Goal: Task Accomplishment & Management: Use online tool/utility

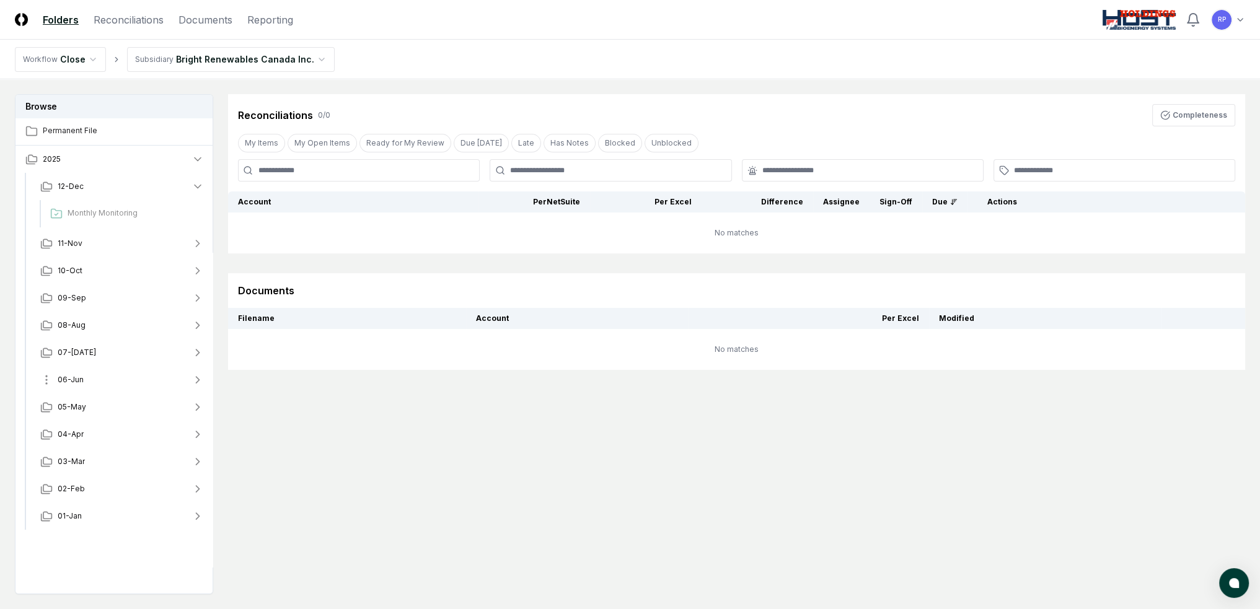
click at [79, 379] on span "06-Jun" at bounding box center [71, 379] width 26 height 11
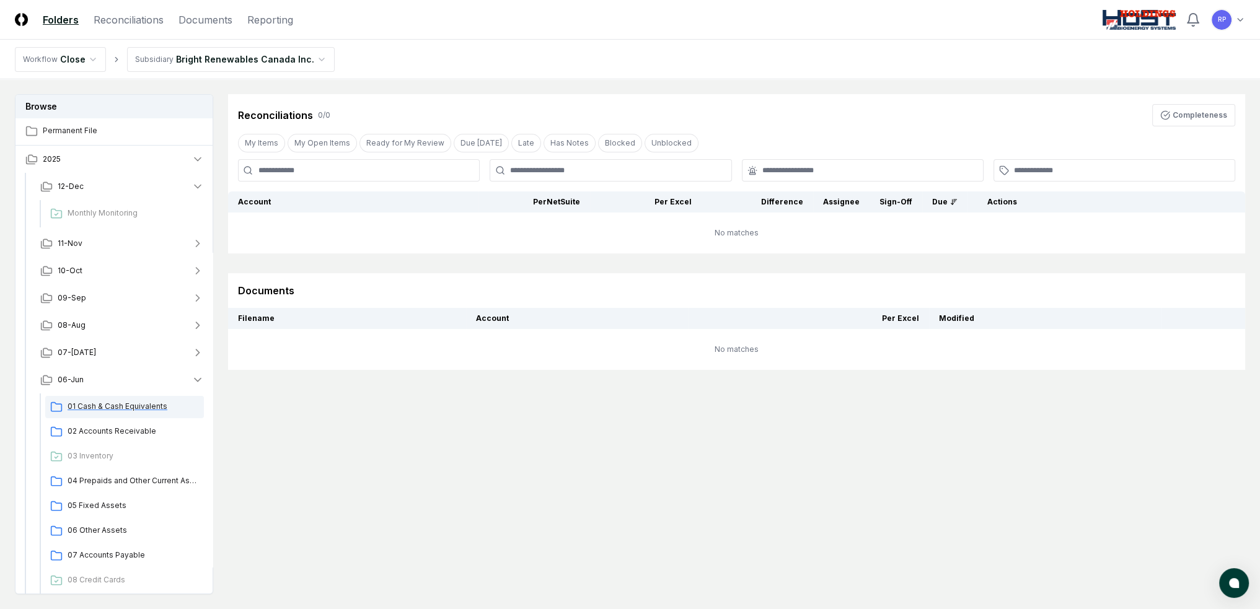
click at [121, 411] on span "01 Cash & Cash Equivalents" at bounding box center [133, 406] width 131 height 11
click at [90, 59] on html "CloseCore Folders Reconciliations Documents Reporting Toggle navigation menu RP…" at bounding box center [630, 342] width 1260 height 684
click at [91, 59] on html "CloseCore Folders Reconciliations Documents Reporting Toggle navigation menu RP…" at bounding box center [630, 342] width 1260 height 684
click at [178, 58] on html "CloseCore Folders Reconciliations Documents Reporting Toggle navigation menu RP…" at bounding box center [630, 342] width 1260 height 684
click at [413, 25] on header "CloseCore Folders Reconciliations Documents Reporting Toggle navigation menu RP…" at bounding box center [630, 20] width 1260 height 40
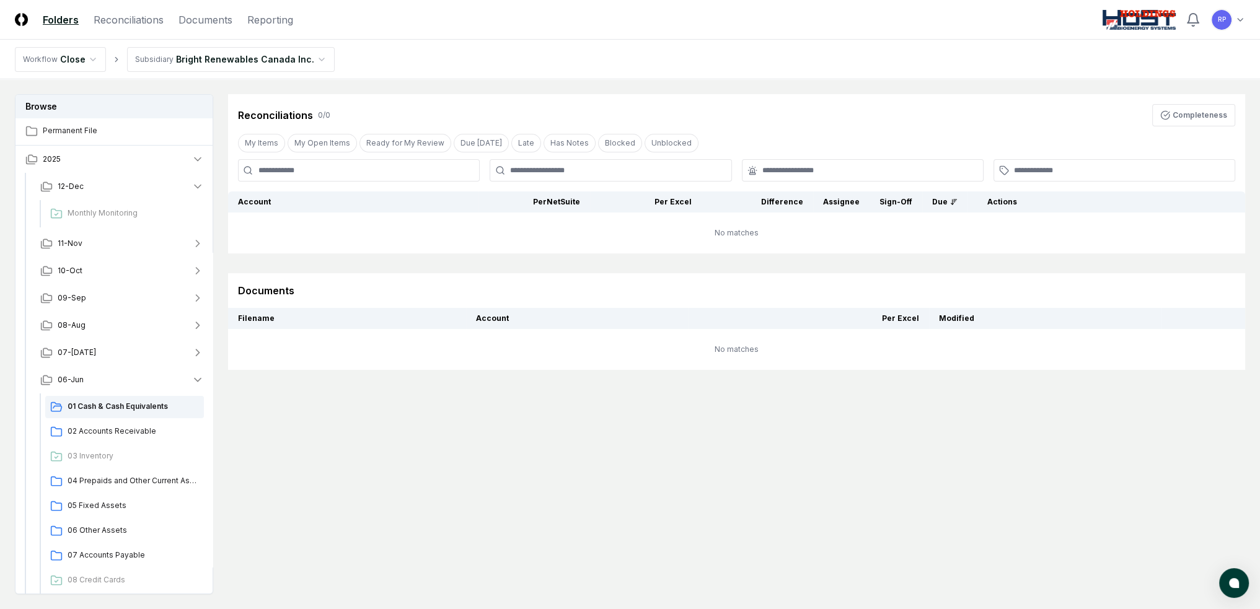
click at [53, 14] on link "Folders" at bounding box center [61, 19] width 36 height 15
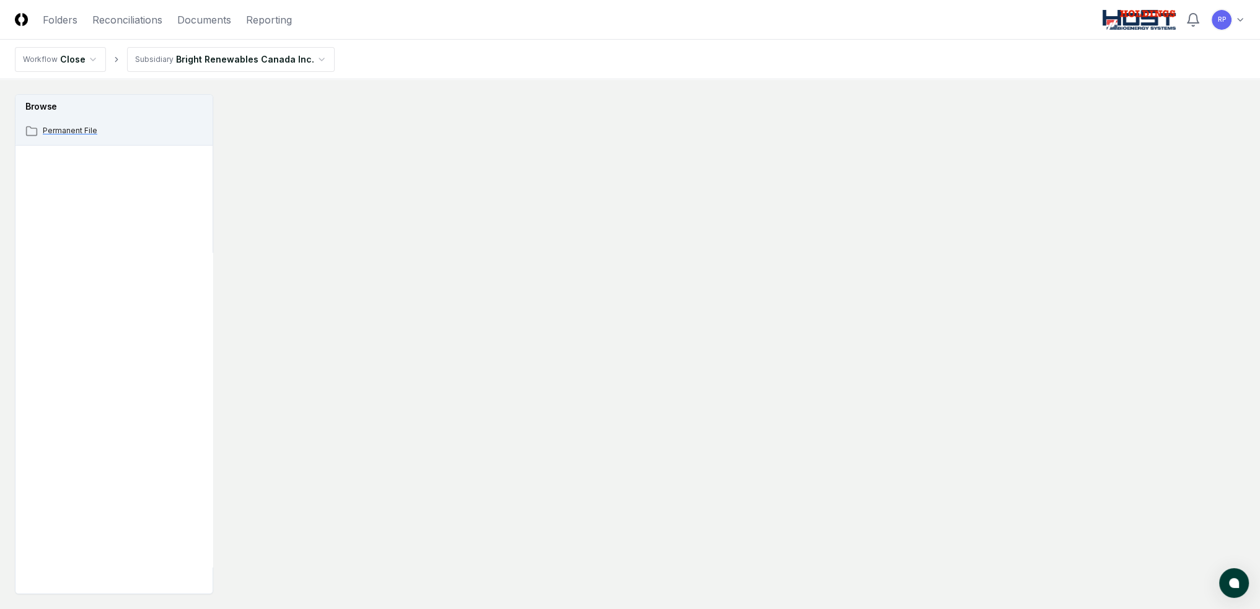
click at [100, 127] on span "Permanent File" at bounding box center [123, 130] width 161 height 11
click at [122, 19] on link "Reconciliations" at bounding box center [127, 19] width 70 height 15
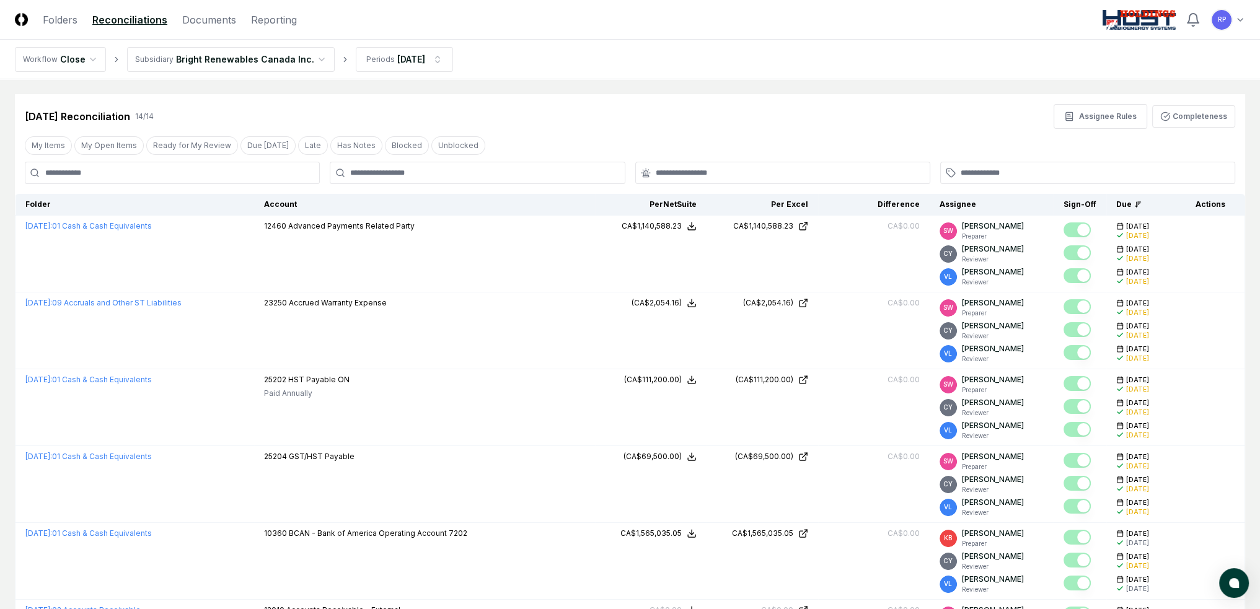
click at [59, 27] on header "CloseCore Folders Reconciliations Documents Reporting Toggle navigation menu RP…" at bounding box center [630, 20] width 1260 height 40
click at [59, 24] on link "Folders" at bounding box center [60, 19] width 35 height 15
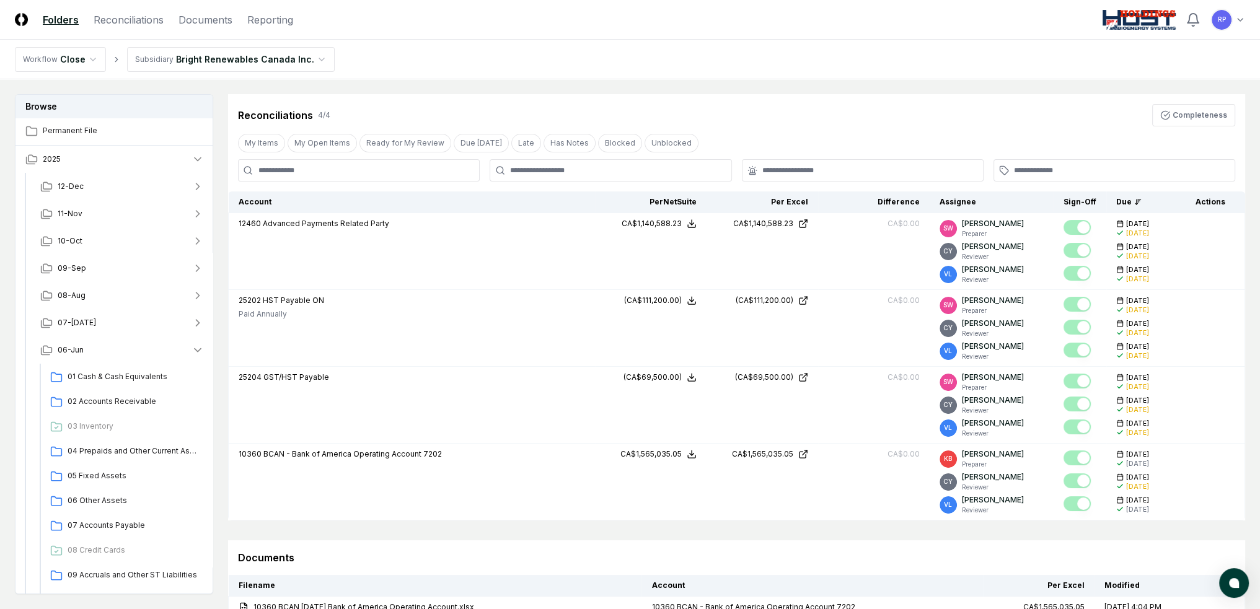
click at [372, 42] on nav "Workflow Close Subsidiary Bright Renewables Canada Inc." at bounding box center [630, 60] width 1260 height 40
click at [270, 24] on link "Reporting" at bounding box center [270, 19] width 46 height 15
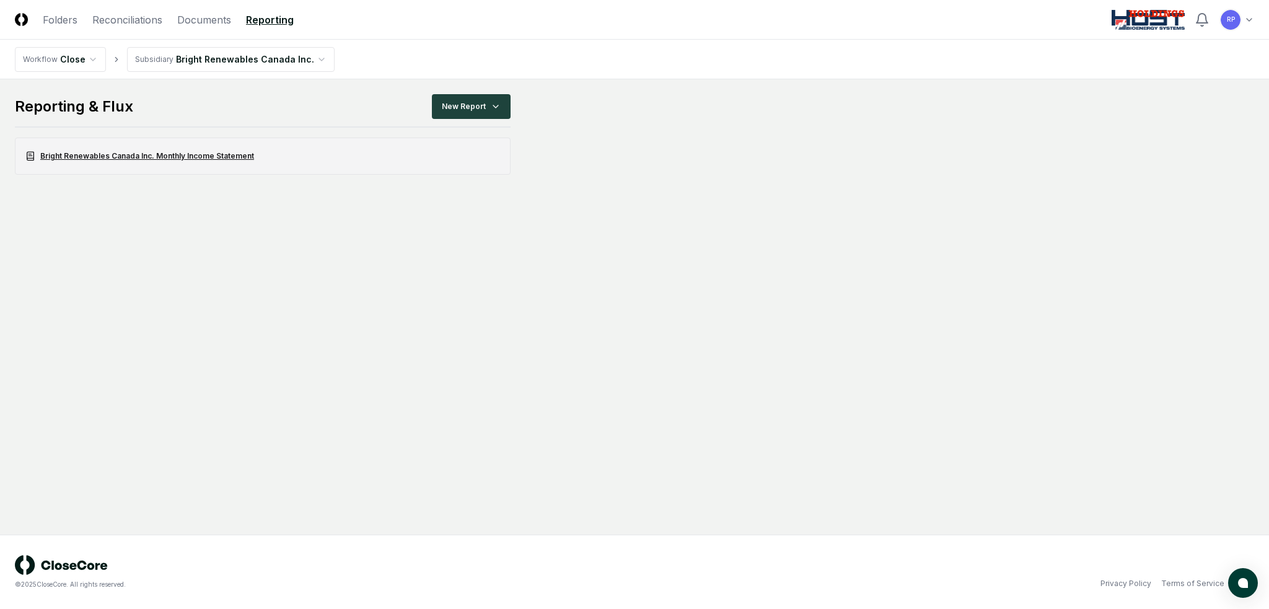
click at [140, 161] on link "Bright Renewables Canada Inc. Monthly Income Statement" at bounding box center [263, 156] width 496 height 37
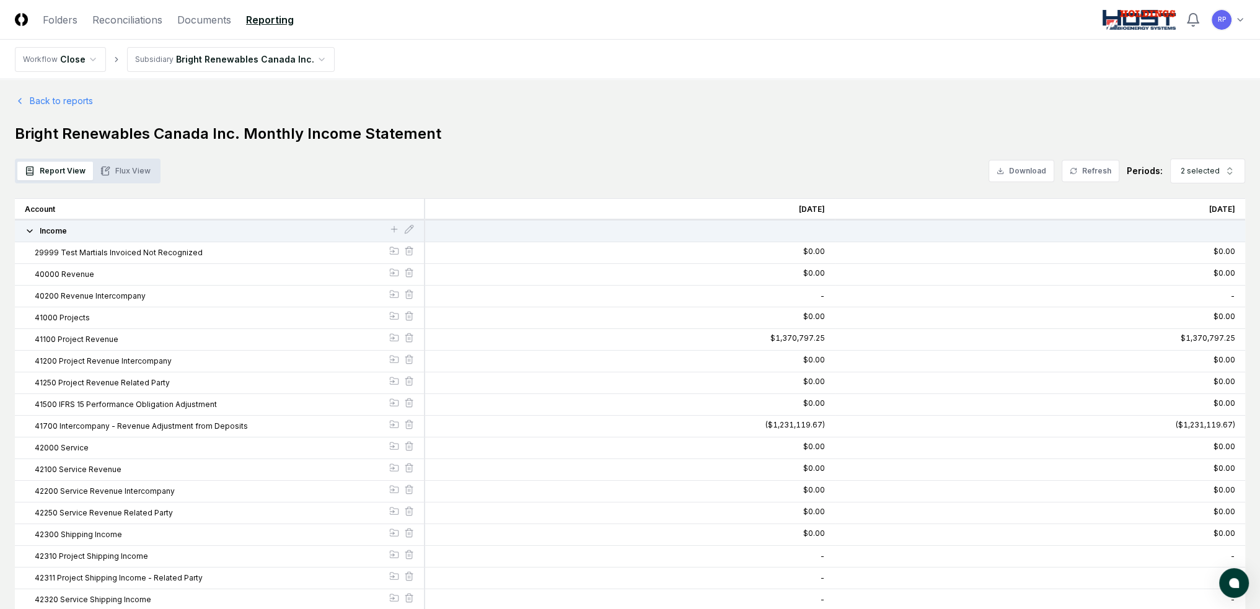
click at [96, 172] on button "Flux View" at bounding box center [125, 171] width 65 height 19
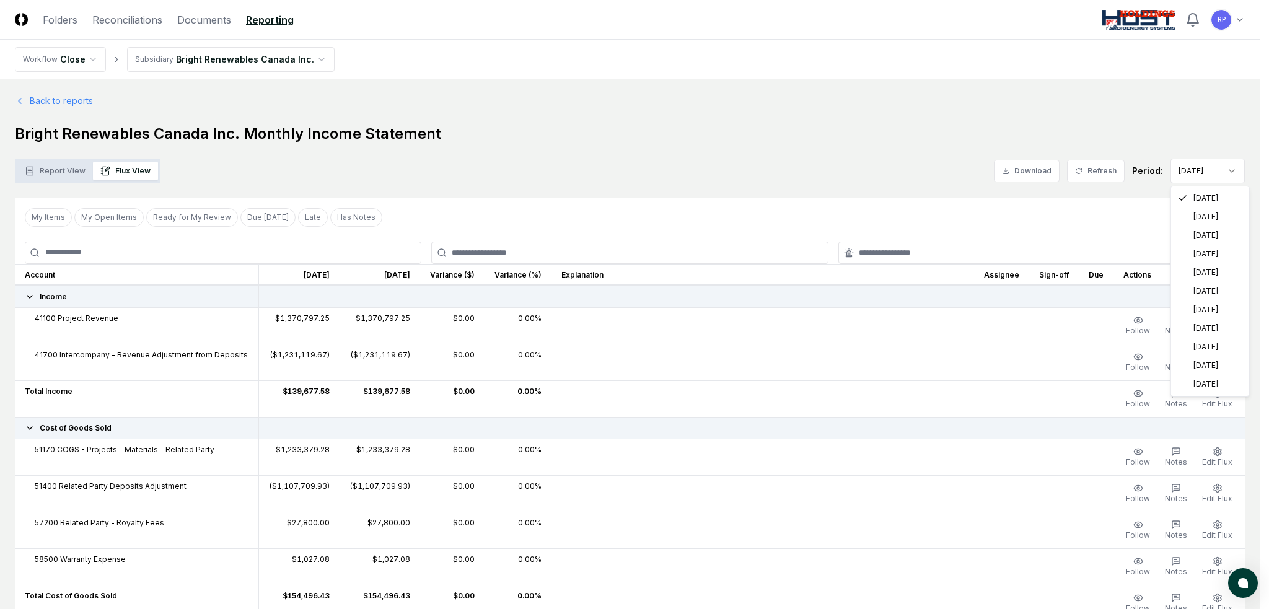
click at [1218, 167] on html "CloseCore Folders Reconciliations Documents Reporting Toggle navigation menu RP…" at bounding box center [634, 614] width 1269 height 1229
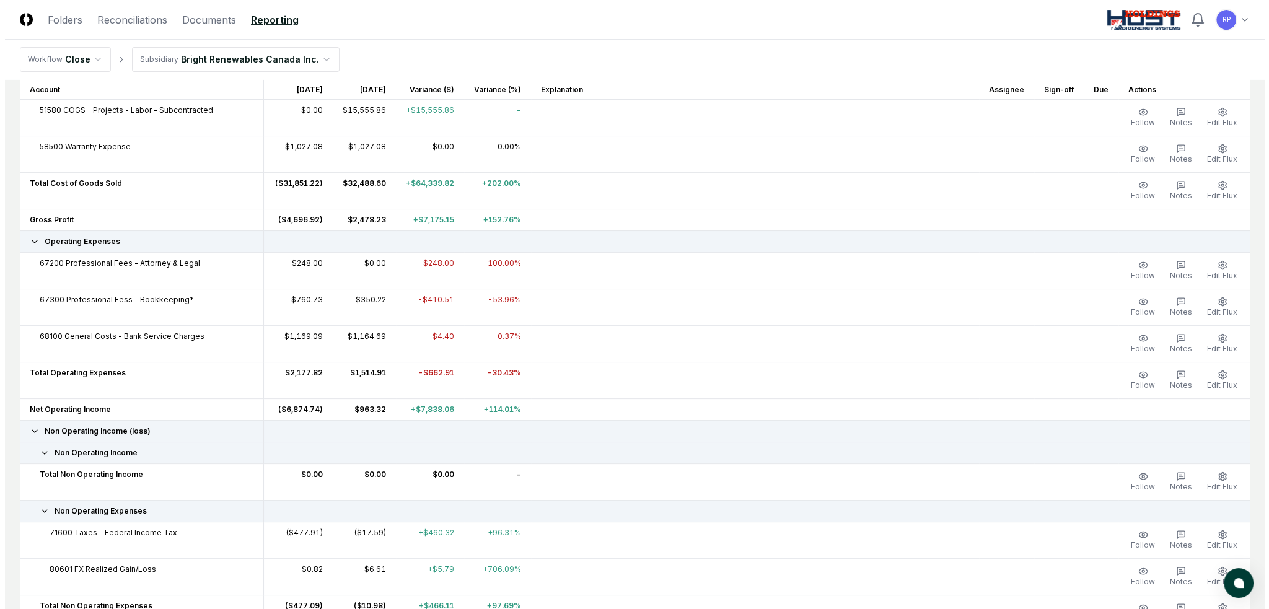
scroll to position [372, 0]
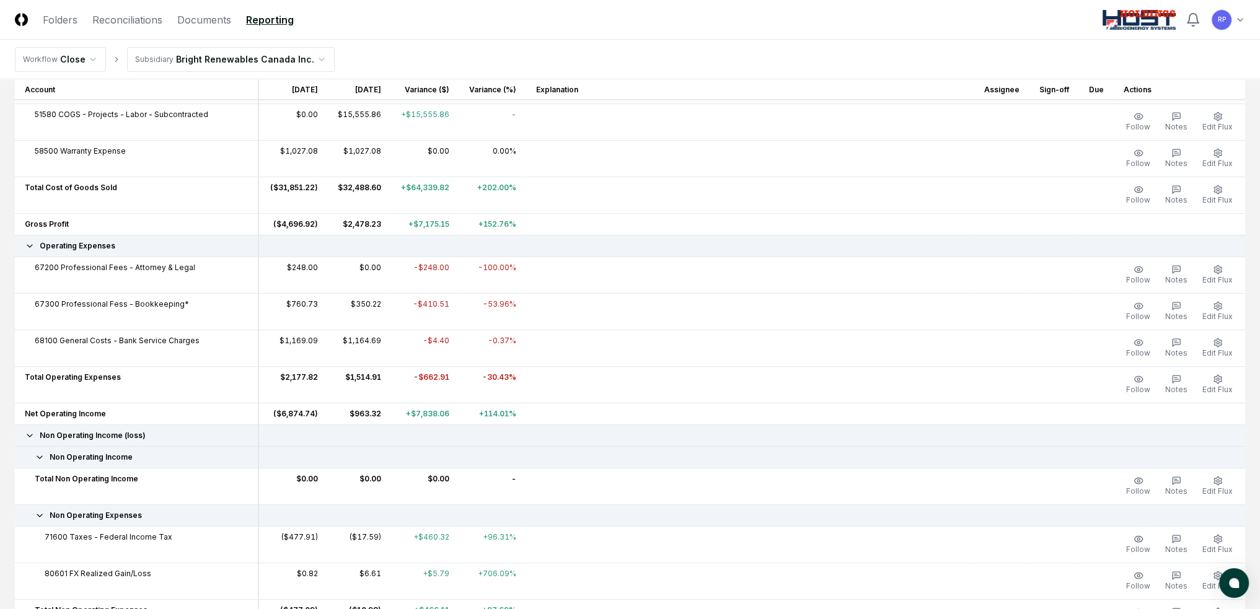
click at [612, 263] on div at bounding box center [750, 267] width 428 height 11
click at [611, 270] on div at bounding box center [750, 267] width 428 height 11
click at [1220, 275] on span "Edit Flux" at bounding box center [1217, 279] width 30 height 9
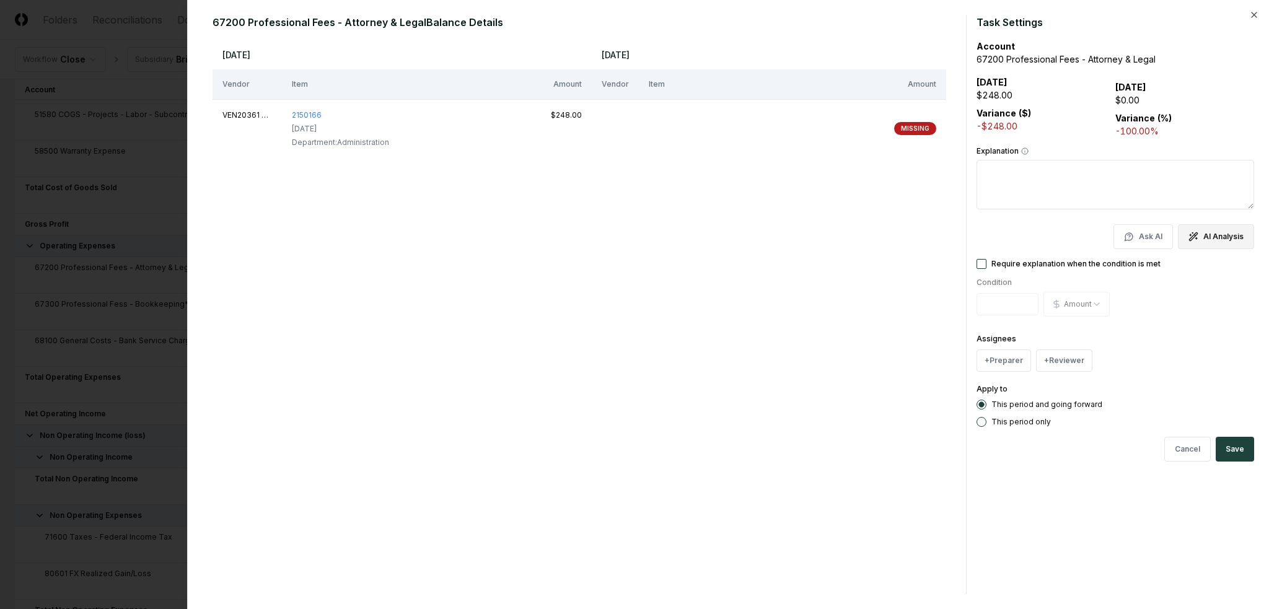
click at [1208, 237] on button "AI Analysis" at bounding box center [1216, 236] width 76 height 25
click at [251, 115] on div "VEN20361 Fasken [PERSON_NAME] [PERSON_NAME] LLP" at bounding box center [247, 115] width 50 height 11
click at [1200, 441] on button "Cancel" at bounding box center [1187, 449] width 46 height 25
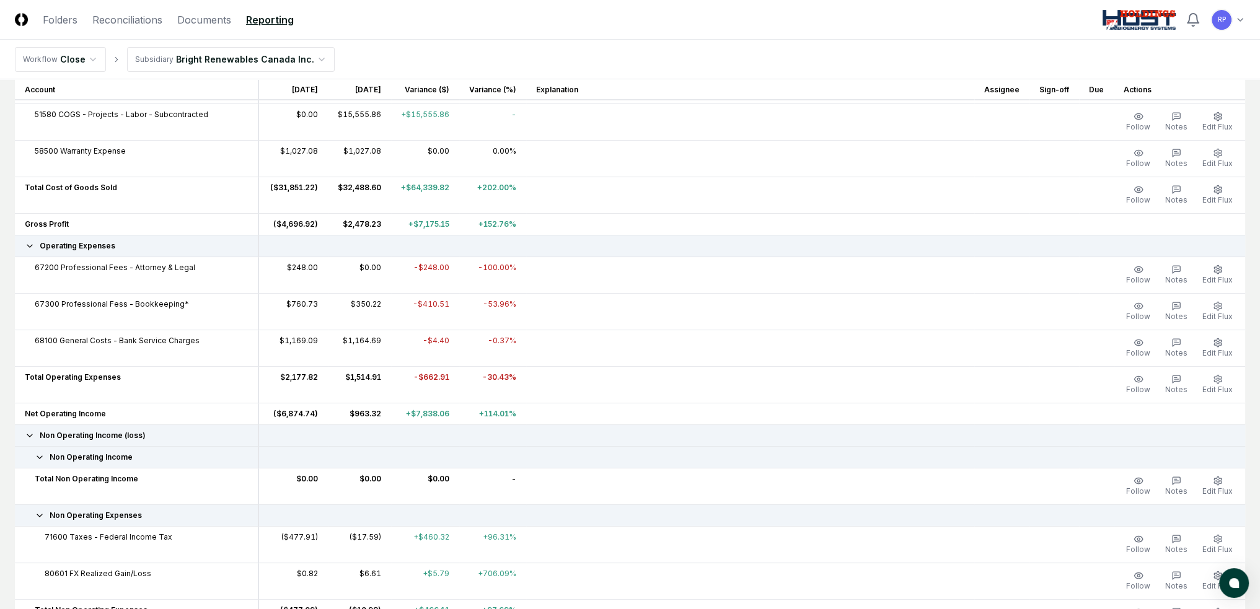
click at [560, 312] on td at bounding box center [750, 311] width 448 height 37
click at [1205, 307] on button "Edit Flux" at bounding box center [1217, 312] width 35 height 26
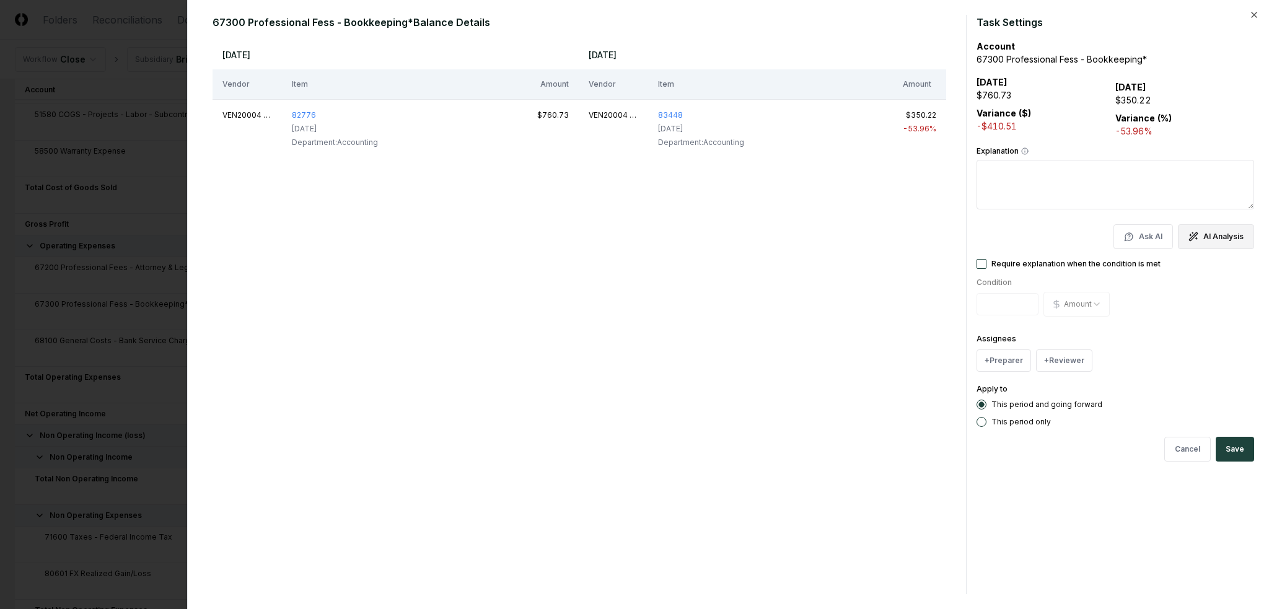
click at [1229, 242] on button "AI Analysis" at bounding box center [1216, 236] width 76 height 25
click at [1213, 232] on button "AI Analysis" at bounding box center [1216, 236] width 76 height 25
click at [1207, 261] on div "Require explanation when the condition is met" at bounding box center [1116, 264] width 278 height 10
click at [1086, 247] on div "Ask AI AI Analysis" at bounding box center [1116, 236] width 278 height 25
click at [1202, 235] on button "AI Analysis" at bounding box center [1216, 236] width 76 height 25
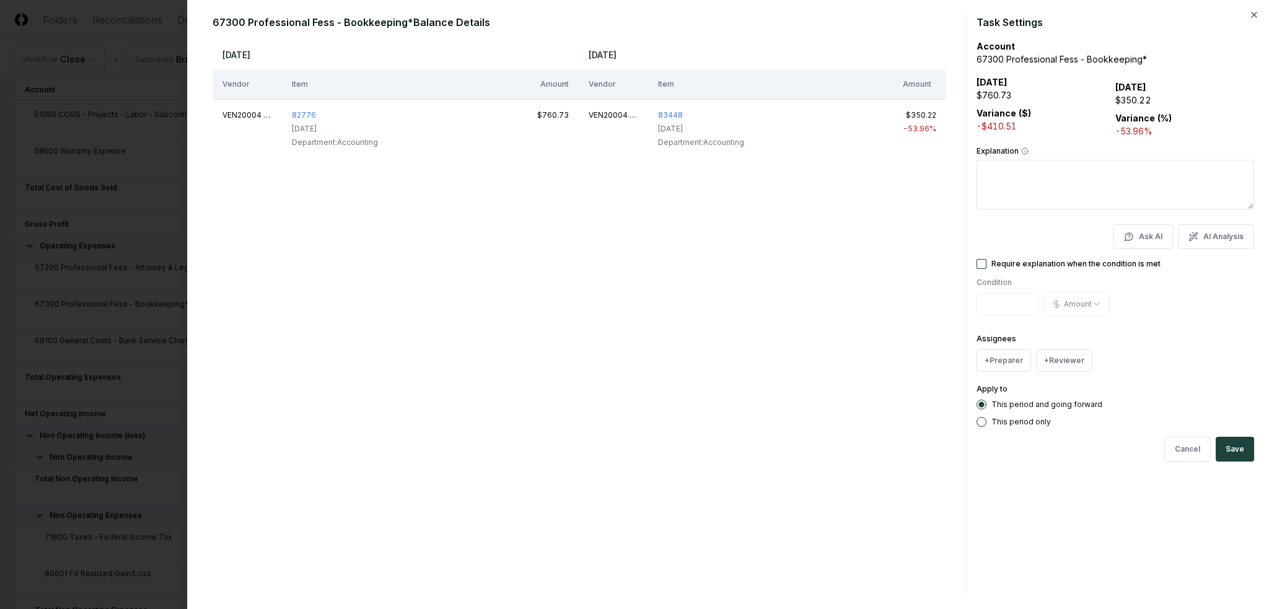
type textarea "*"
type textarea "**********"
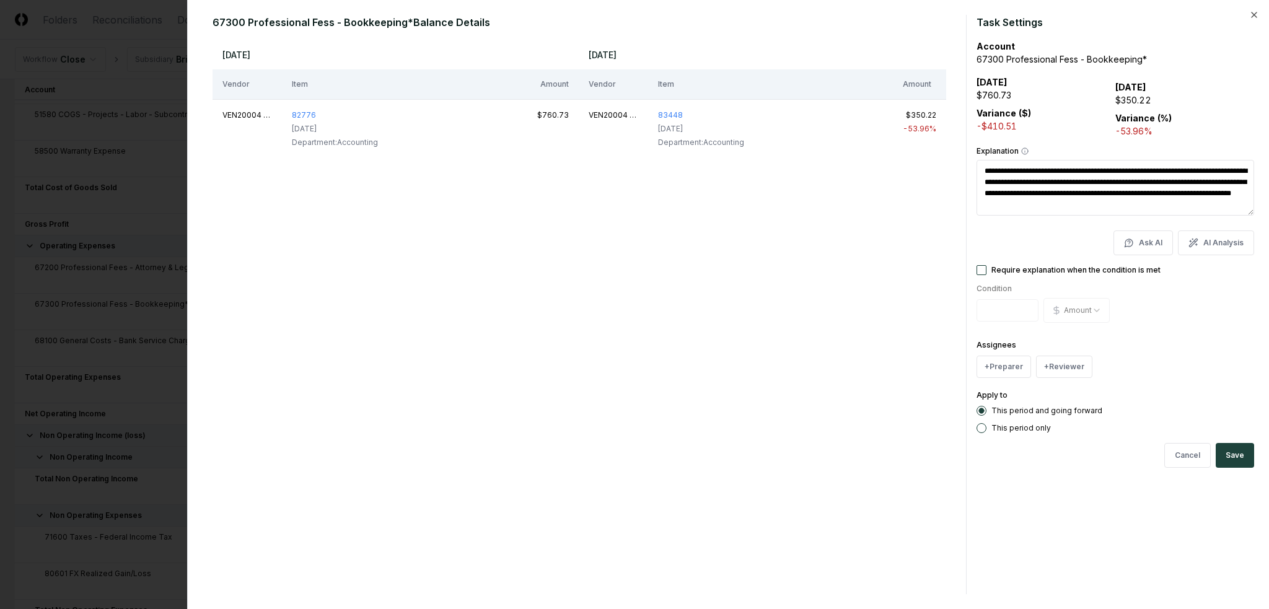
type textarea "*"
type textarea "**********"
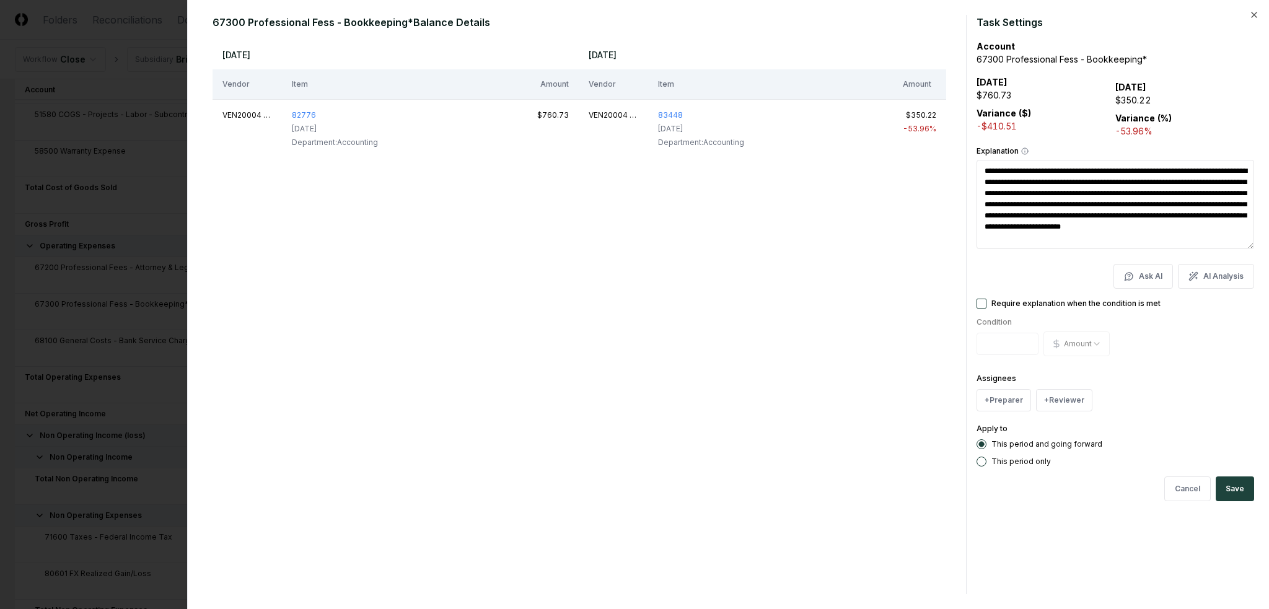
drag, startPoint x: 1069, startPoint y: 240, endPoint x: 916, endPoint y: 164, distance: 171.0
click at [916, 164] on div "**********" at bounding box center [729, 304] width 1052 height 579
type textarea "*"
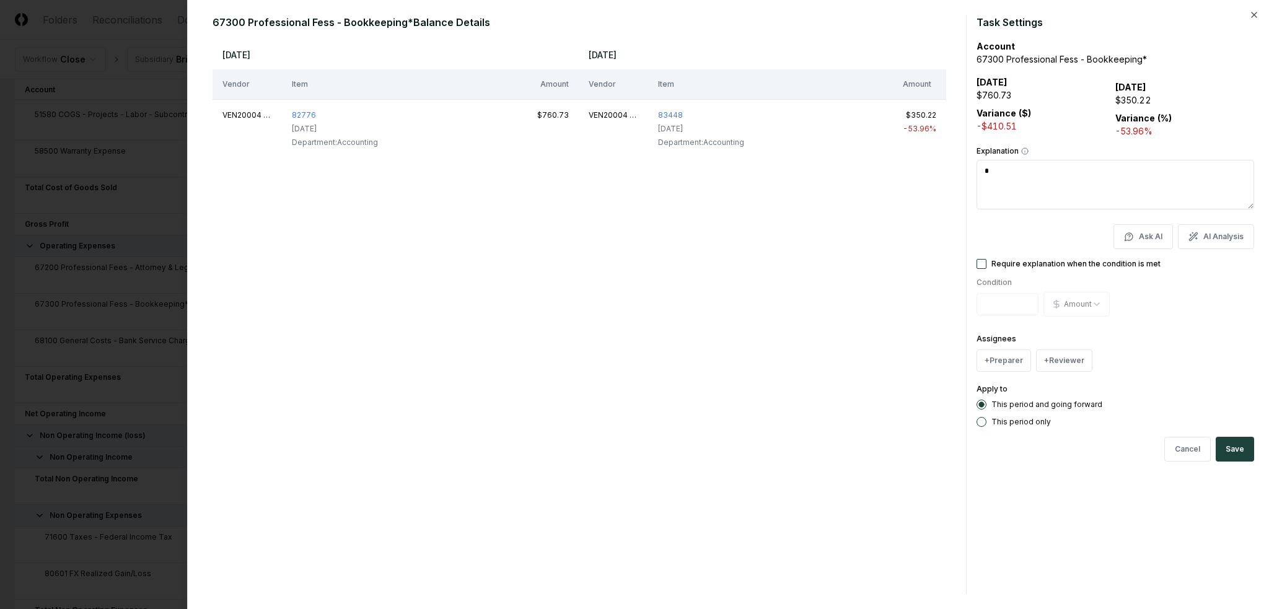
click at [1103, 183] on textarea "*" at bounding box center [1116, 185] width 278 height 50
click at [1104, 183] on textarea "*" at bounding box center [1116, 185] width 278 height 50
click at [863, 207] on div "[DATE] [DATE] Vendor Item Amount Vendor Item Amount VEN20004 [DOMAIN_NAME], LLC…" at bounding box center [580, 317] width 734 height 555
click at [891, 269] on div "[DATE] [DATE] Vendor Item Amount Vendor Item Amount VEN20004 [DOMAIN_NAME], LLC…" at bounding box center [580, 317] width 734 height 555
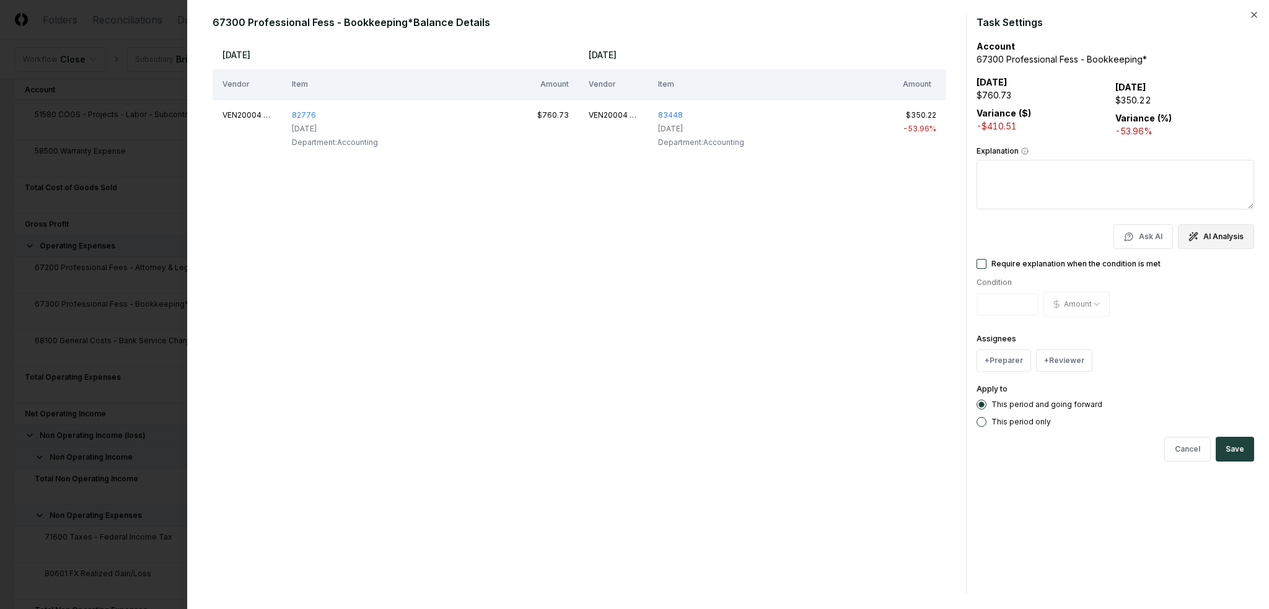
click at [1216, 231] on button "AI Analysis" at bounding box center [1216, 236] width 76 height 25
type textarea "*"
type textarea "**********"
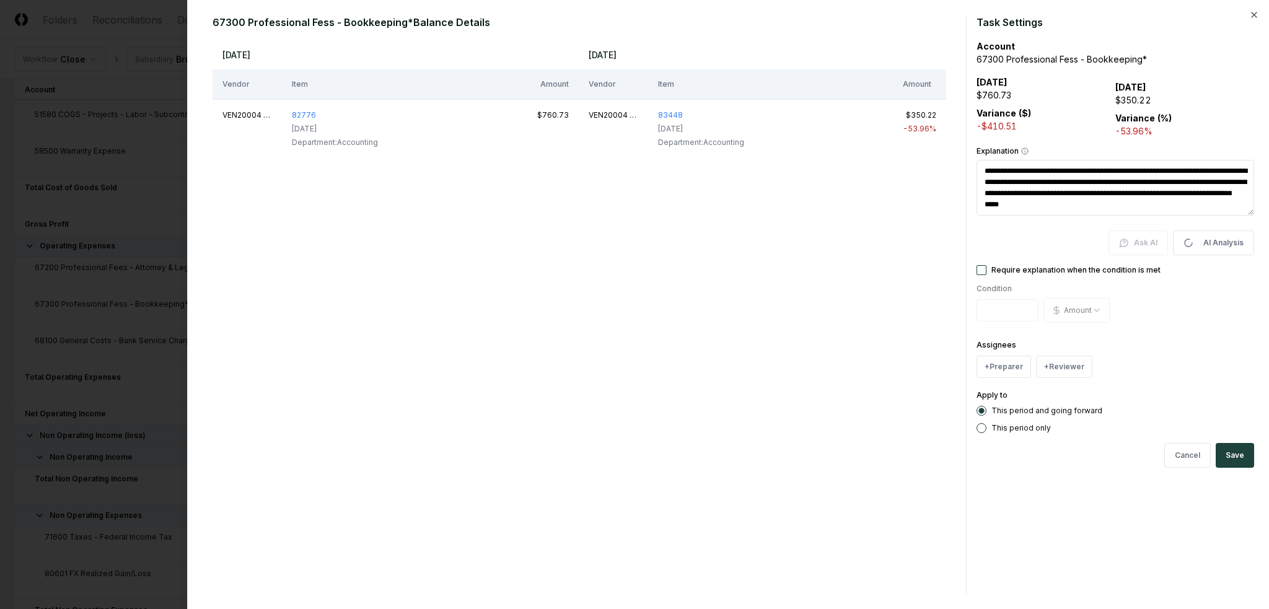
type textarea "*"
type textarea "**********"
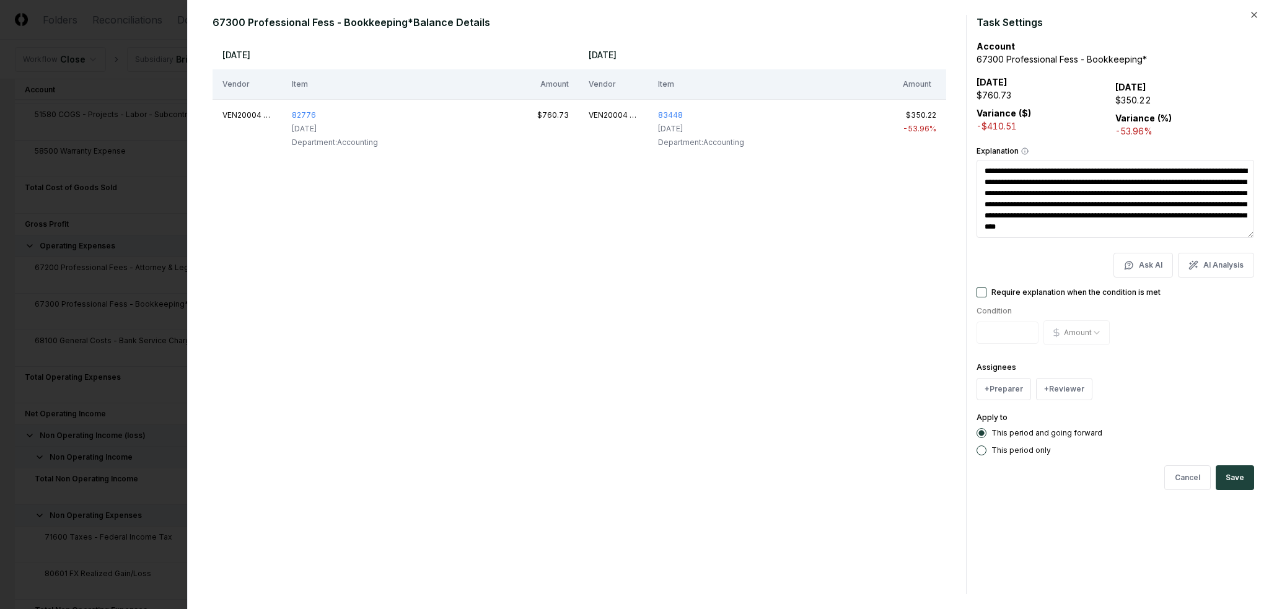
click at [984, 170] on textarea "**********" at bounding box center [1116, 199] width 278 height 78
click at [1186, 481] on button "Cancel" at bounding box center [1187, 477] width 46 height 25
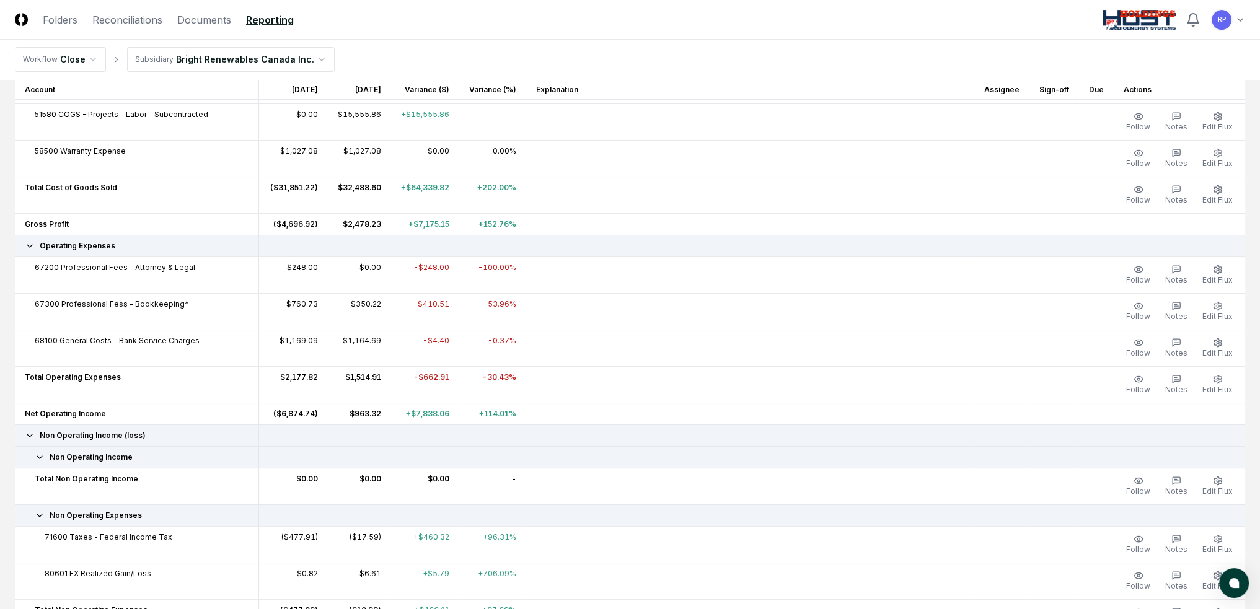
click at [291, 59] on html "CloseCore Folders Reconciliations Documents Reporting Toggle navigation menu RP…" at bounding box center [630, 206] width 1260 height 1156
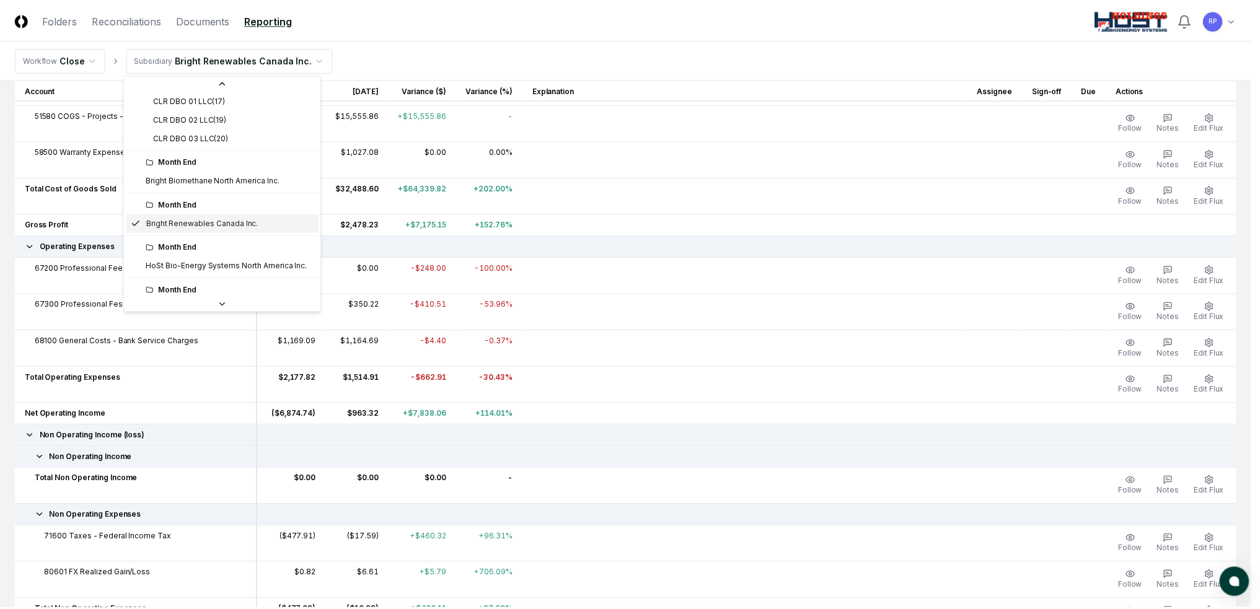
scroll to position [62, 0]
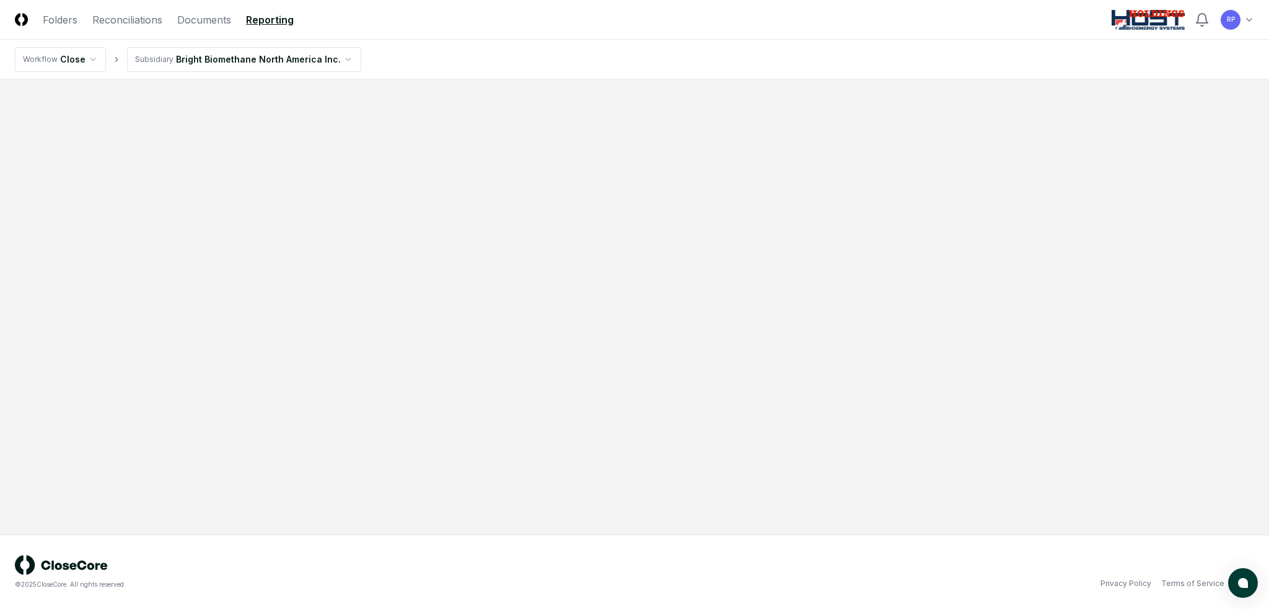
click at [87, 61] on html "CloseCore Folders Reconciliations Documents Reporting Toggle navigation menu RP…" at bounding box center [634, 304] width 1269 height 609
click at [387, 50] on html "CloseCore Folders Reconciliations Documents Reporting Toggle navigation menu RP…" at bounding box center [634, 304] width 1269 height 609
click at [260, 138] on main at bounding box center [634, 306] width 1269 height 455
click at [243, 63] on html "CloseCore Folders Reconciliations Documents Reporting Toggle navigation menu RP…" at bounding box center [634, 304] width 1269 height 609
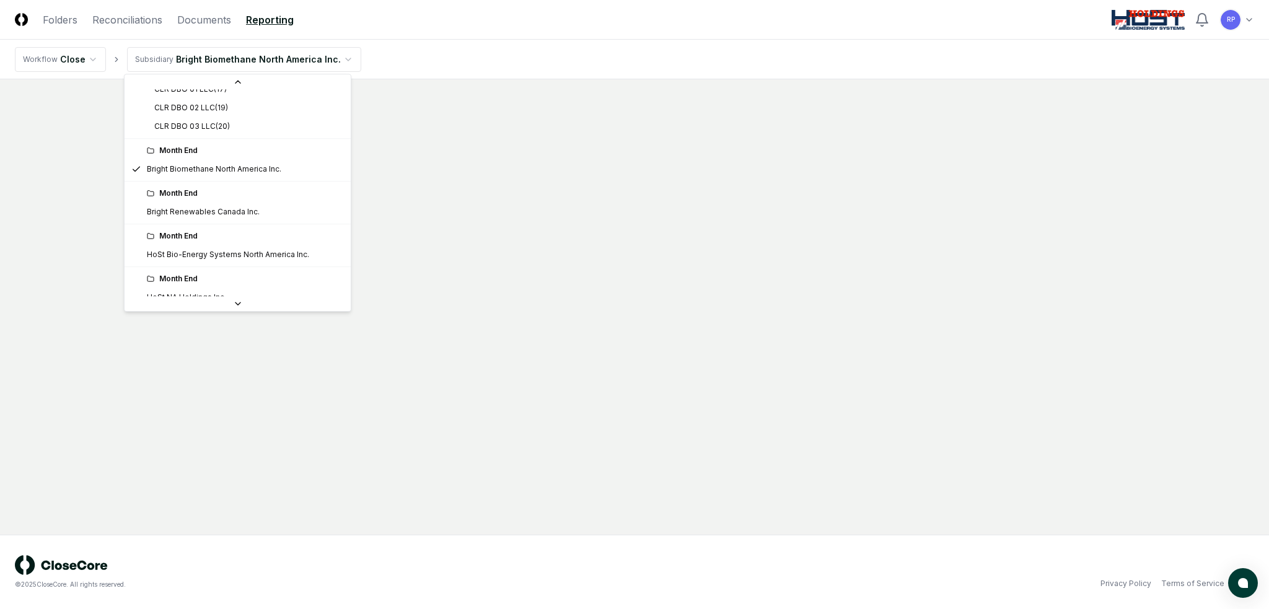
scroll to position [108, 0]
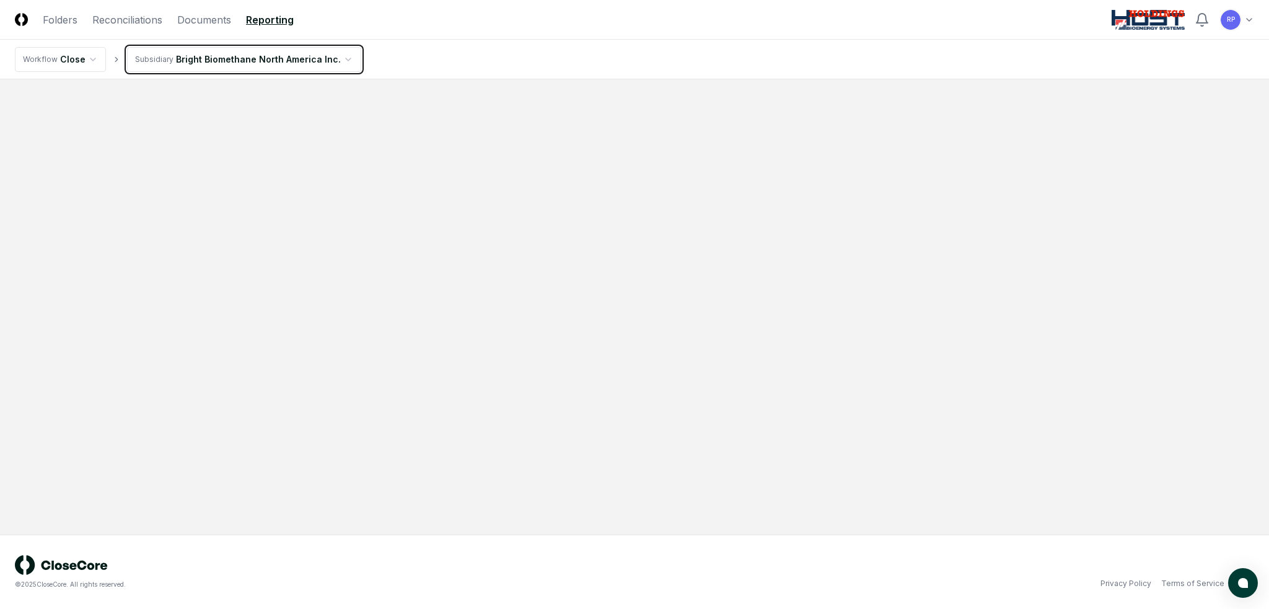
click at [459, 184] on html "CloseCore Folders Reconciliations Documents Reporting Toggle navigation menu RP…" at bounding box center [634, 304] width 1269 height 609
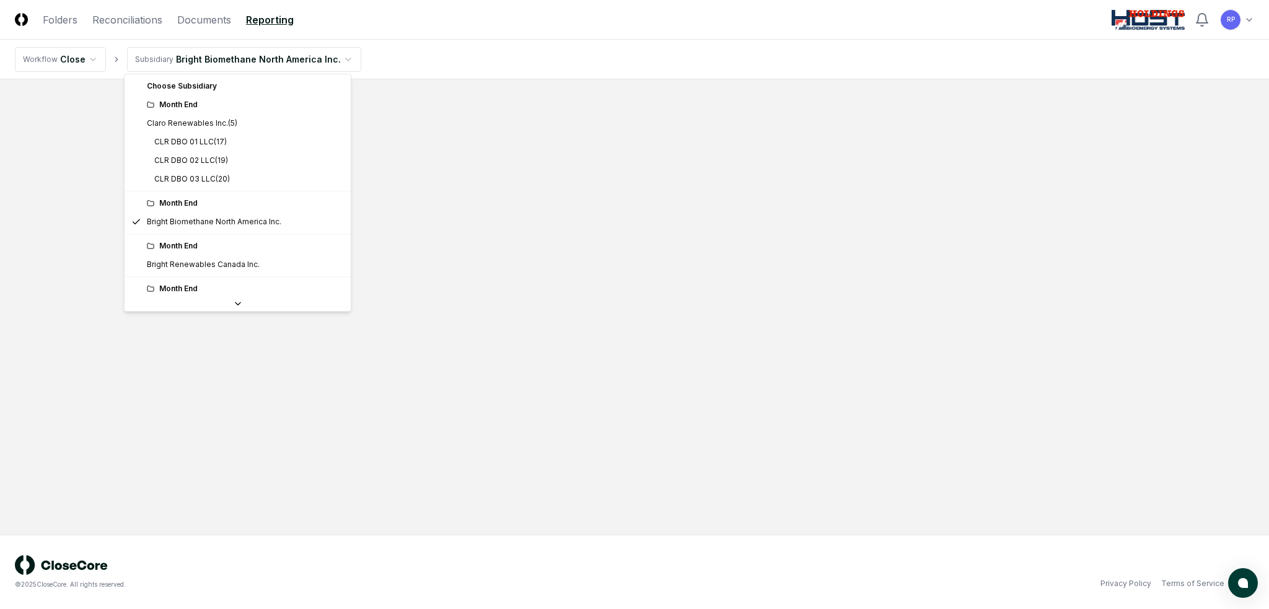
click at [302, 56] on html "CloseCore Folders Reconciliations Documents Reporting Toggle navigation menu RP…" at bounding box center [634, 304] width 1269 height 609
click at [468, 53] on html "CloseCore Folders Reconciliations Documents Reporting Toggle navigation menu RP…" at bounding box center [634, 304] width 1269 height 609
click at [322, 59] on html "CloseCore Folders Reconciliations Documents Reporting Toggle navigation menu RP…" at bounding box center [634, 304] width 1269 height 609
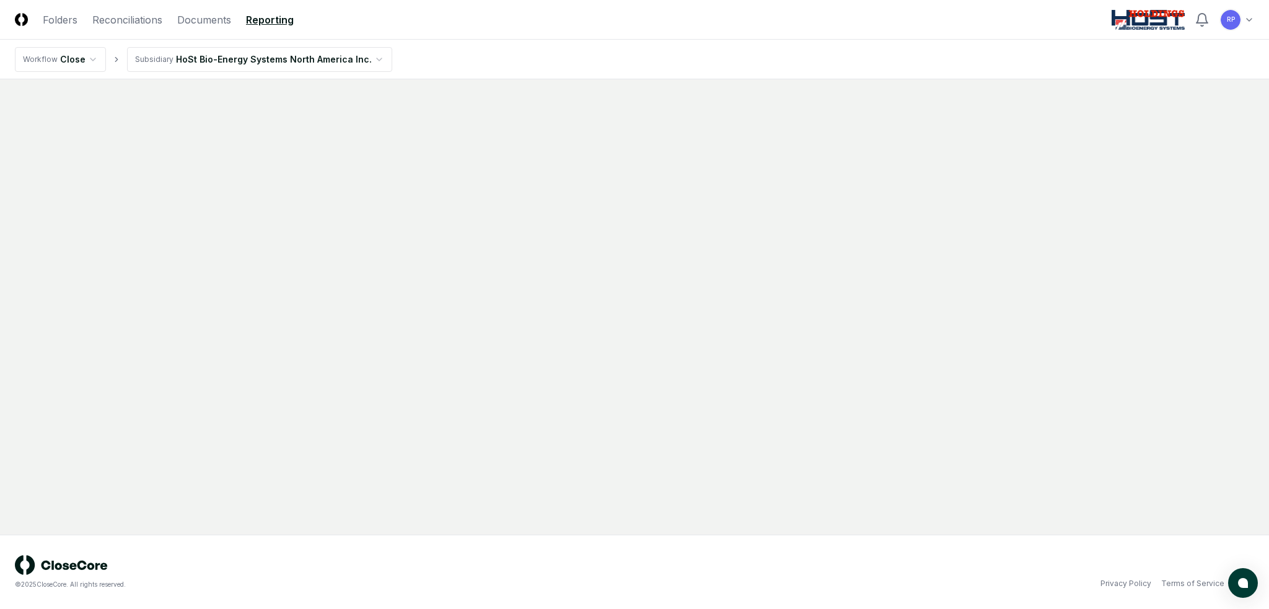
click at [486, 59] on nav "Workflow Close Subsidiary HoSt Bio-Energy Systems North America Inc." at bounding box center [634, 60] width 1269 height 40
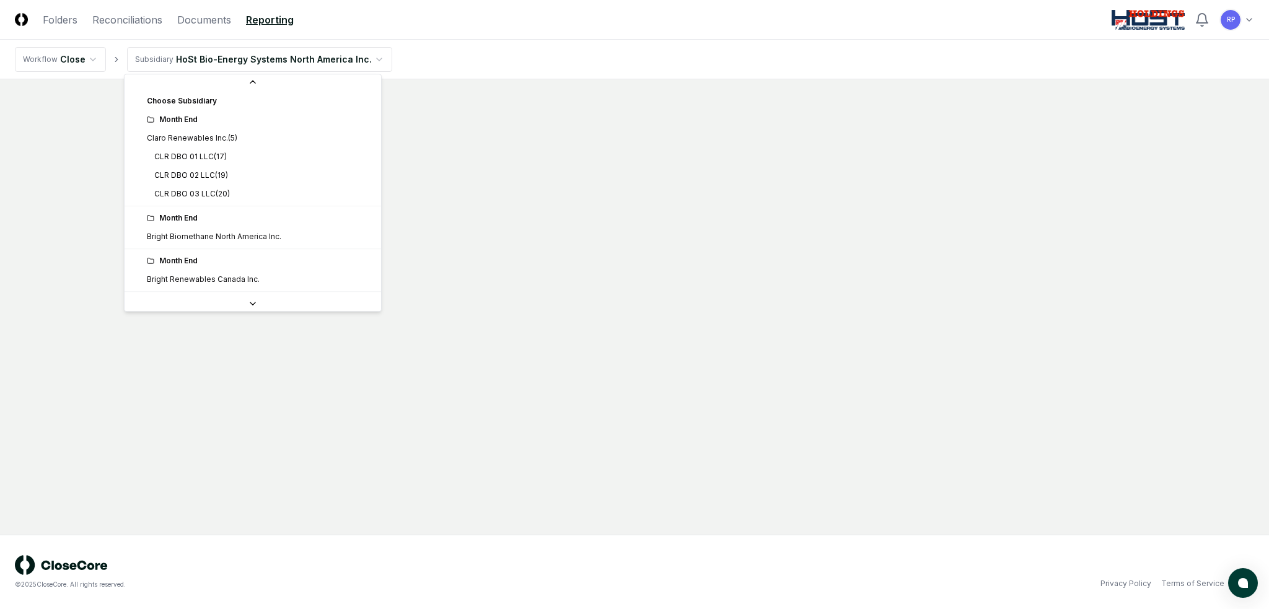
click at [359, 53] on html "CloseCore Folders Reconciliations Documents Reporting Toggle navigation menu RP…" at bounding box center [634, 304] width 1269 height 609
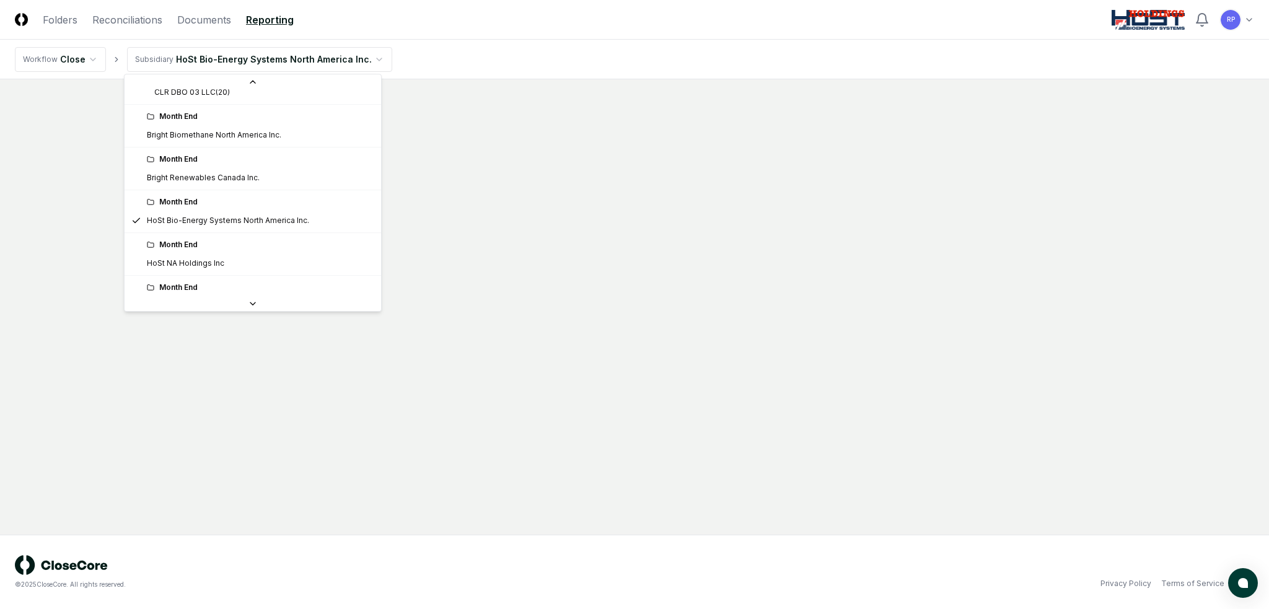
scroll to position [108, 0]
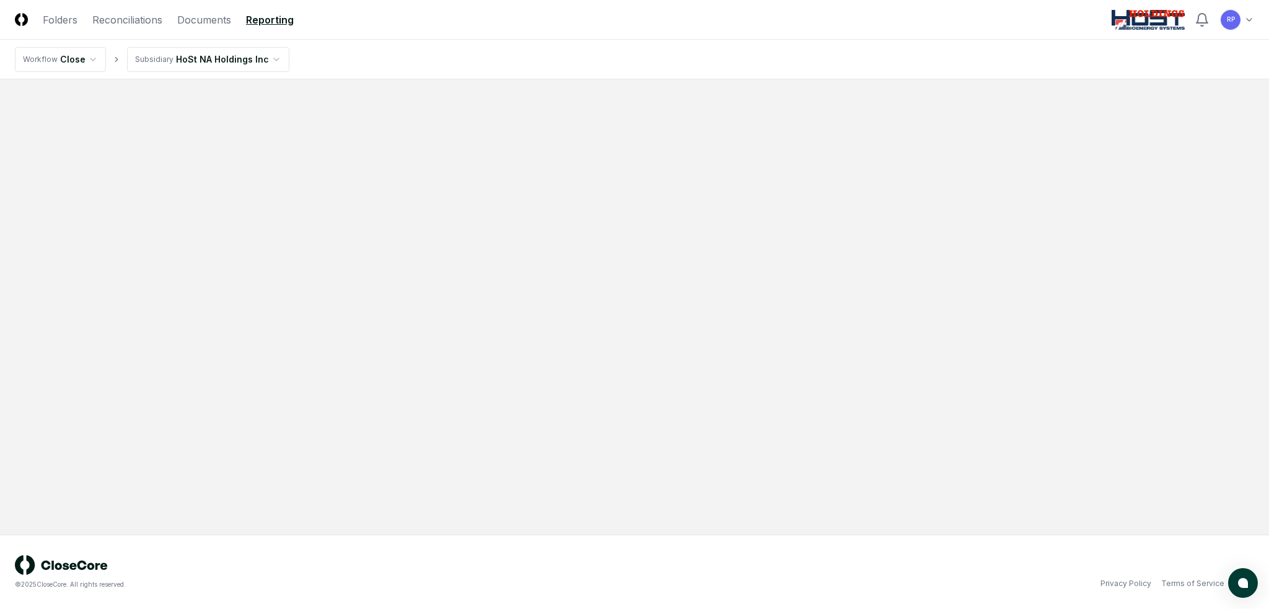
click at [250, 55] on html "CloseCore Folders Reconciliations Documents Reporting Toggle navigation menu RP…" at bounding box center [634, 304] width 1269 height 609
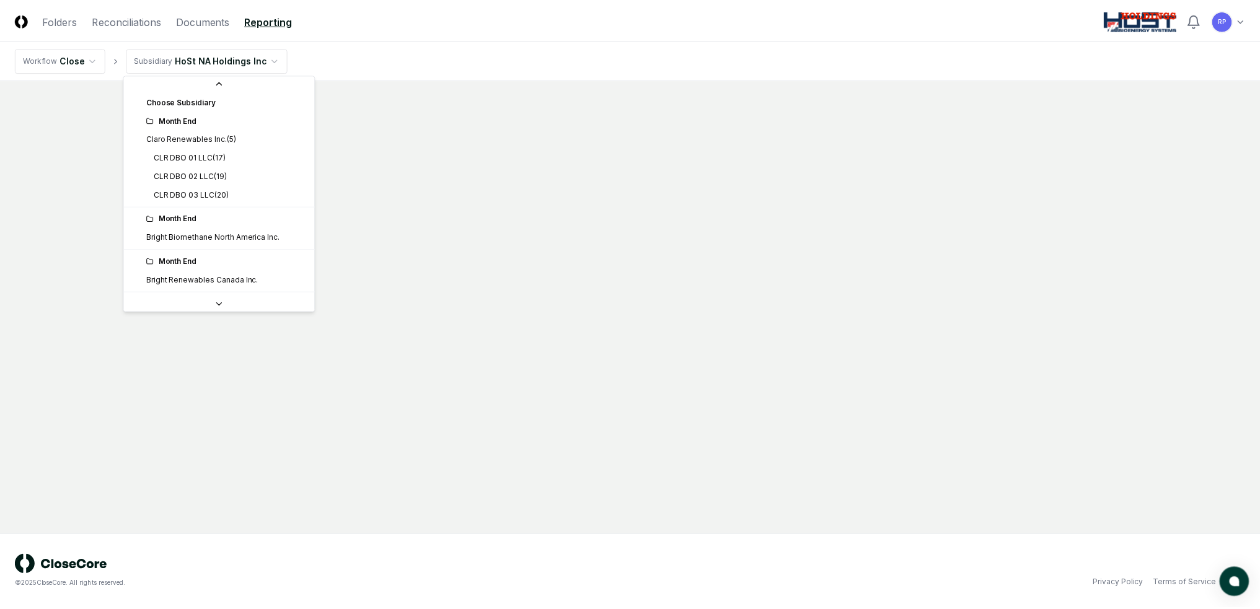
scroll to position [77, 0]
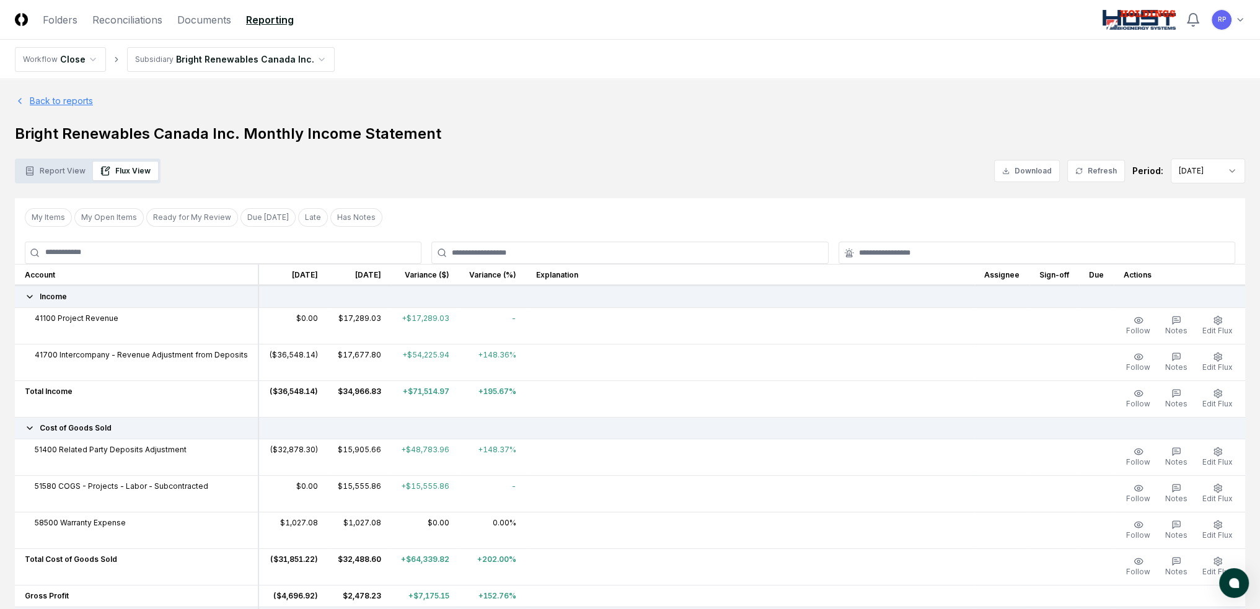
click at [61, 102] on link "Back to reports" at bounding box center [54, 100] width 78 height 13
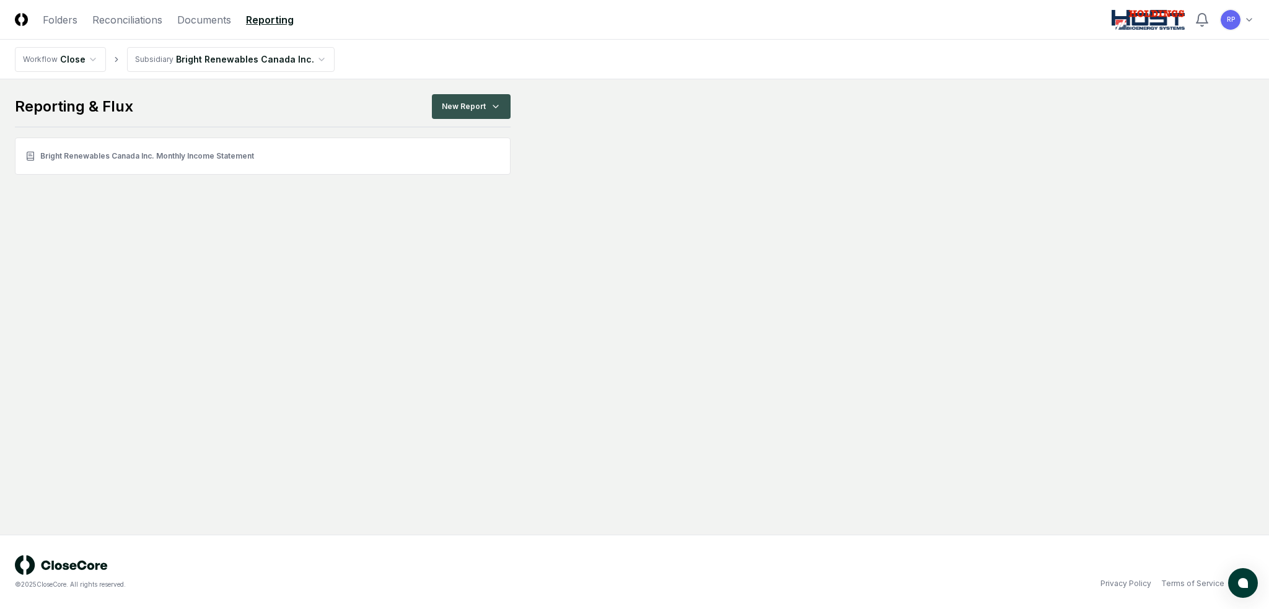
click at [491, 111] on html "CloseCore Folders Reconciliations Documents Reporting Toggle navigation menu RP…" at bounding box center [634, 304] width 1269 height 609
click at [491, 181] on div "Income Statement" at bounding box center [473, 176] width 87 height 19
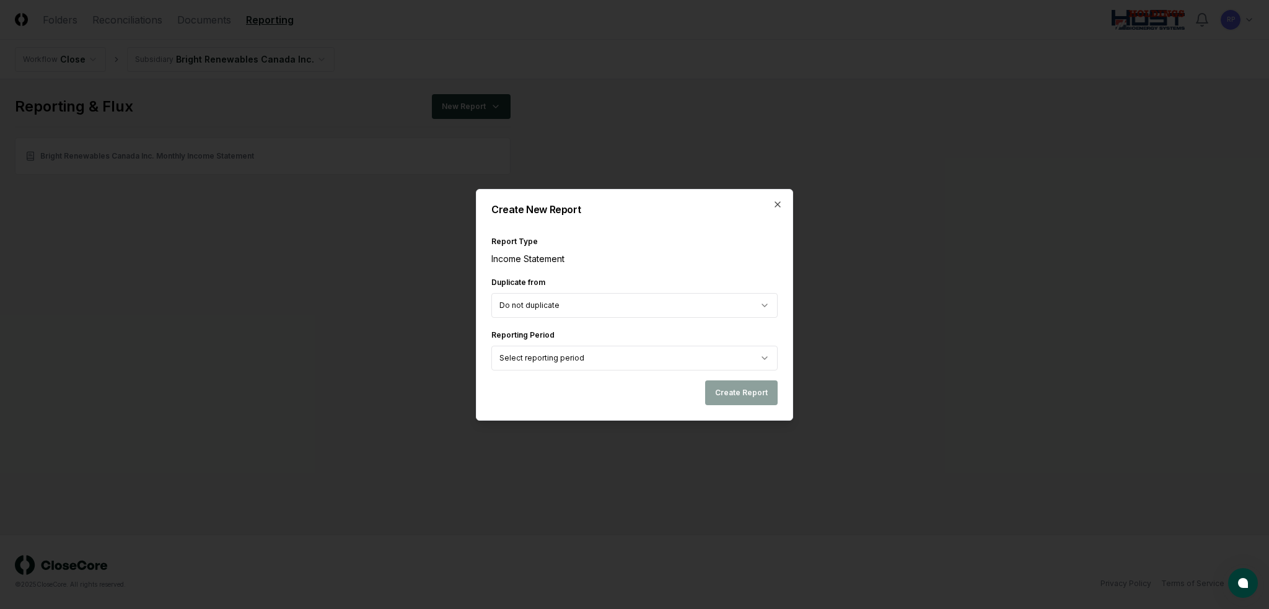
click at [610, 308] on body "CloseCore Folders Reconciliations Documents Reporting Toggle navigation menu RP…" at bounding box center [634, 304] width 1269 height 609
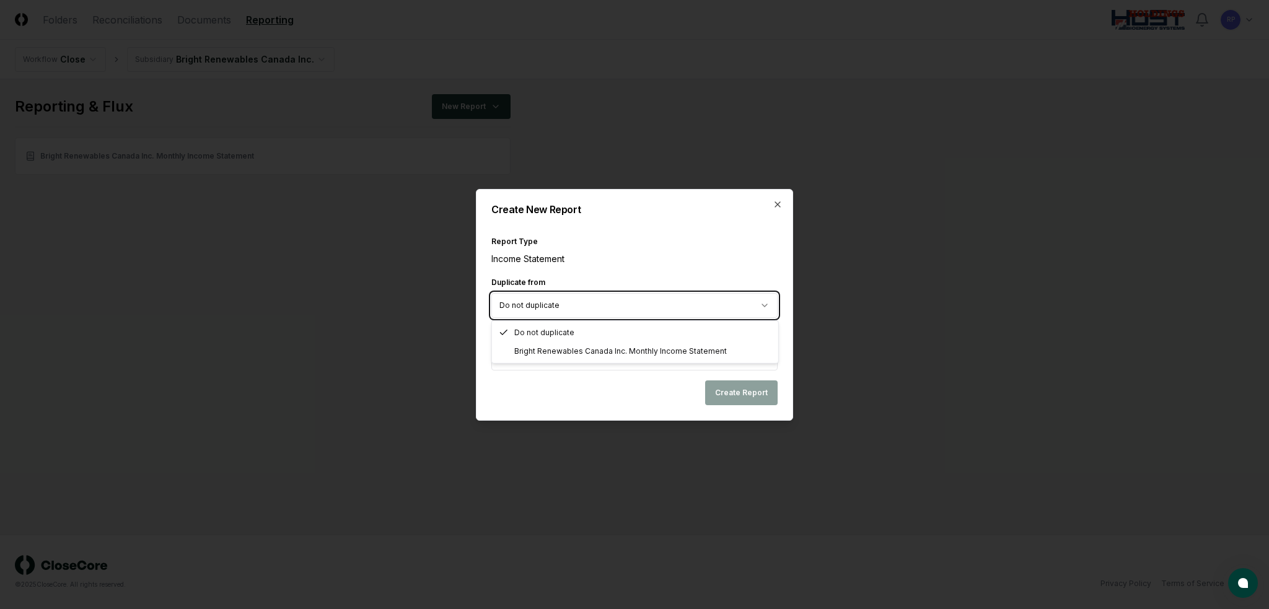
click at [614, 258] on body "CloseCore Folders Reconciliations Documents Reporting Toggle navigation menu RP…" at bounding box center [634, 304] width 1269 height 609
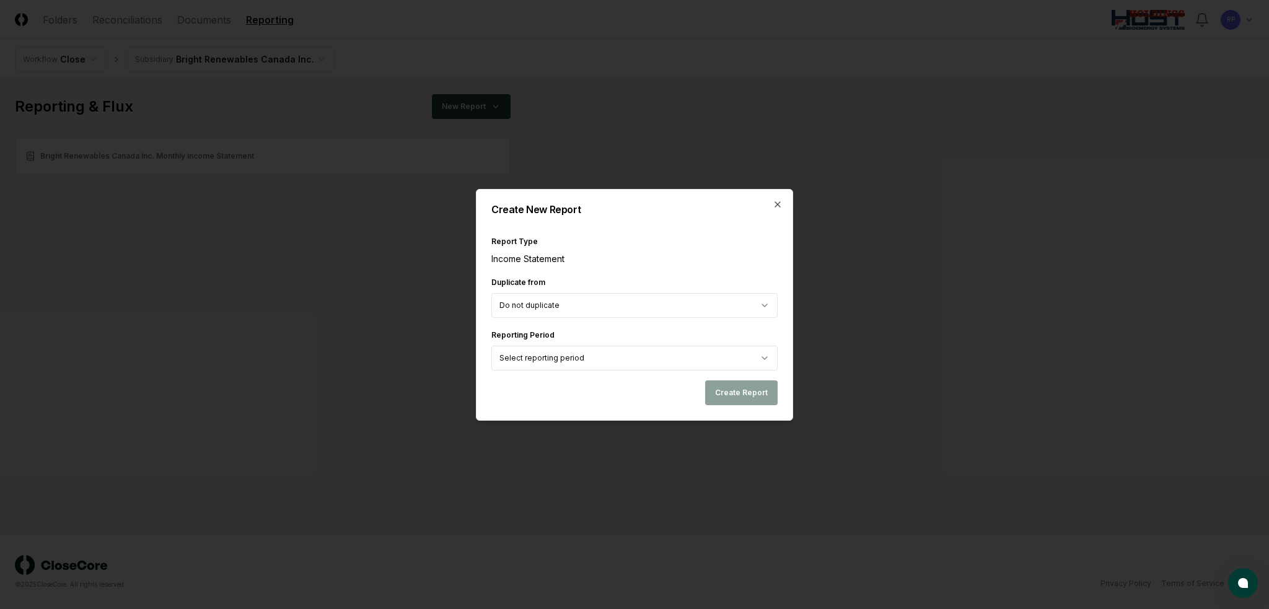
click at [597, 359] on body "CloseCore Folders Reconciliations Documents Reporting Toggle navigation menu RP…" at bounding box center [634, 304] width 1269 height 609
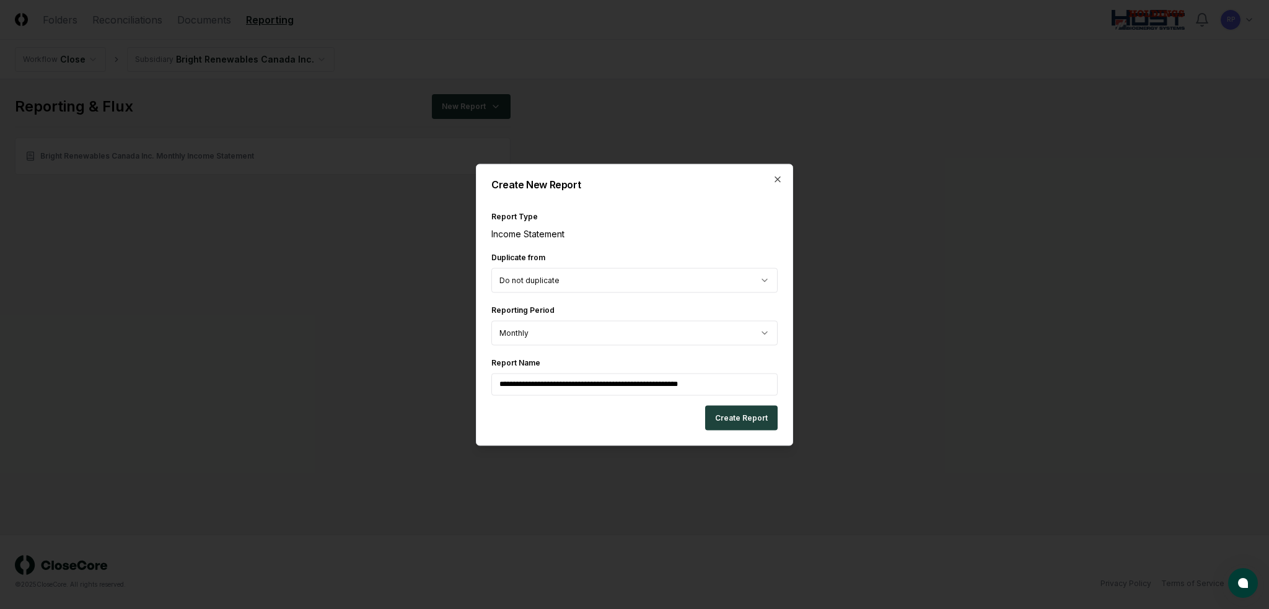
drag, startPoint x: 734, startPoint y: 382, endPoint x: 751, endPoint y: 371, distance: 20.1
click at [751, 371] on div "**********" at bounding box center [634, 375] width 286 height 40
click at [599, 380] on input "**********" at bounding box center [634, 384] width 286 height 22
click at [774, 183] on icon "button" at bounding box center [778, 179] width 10 height 10
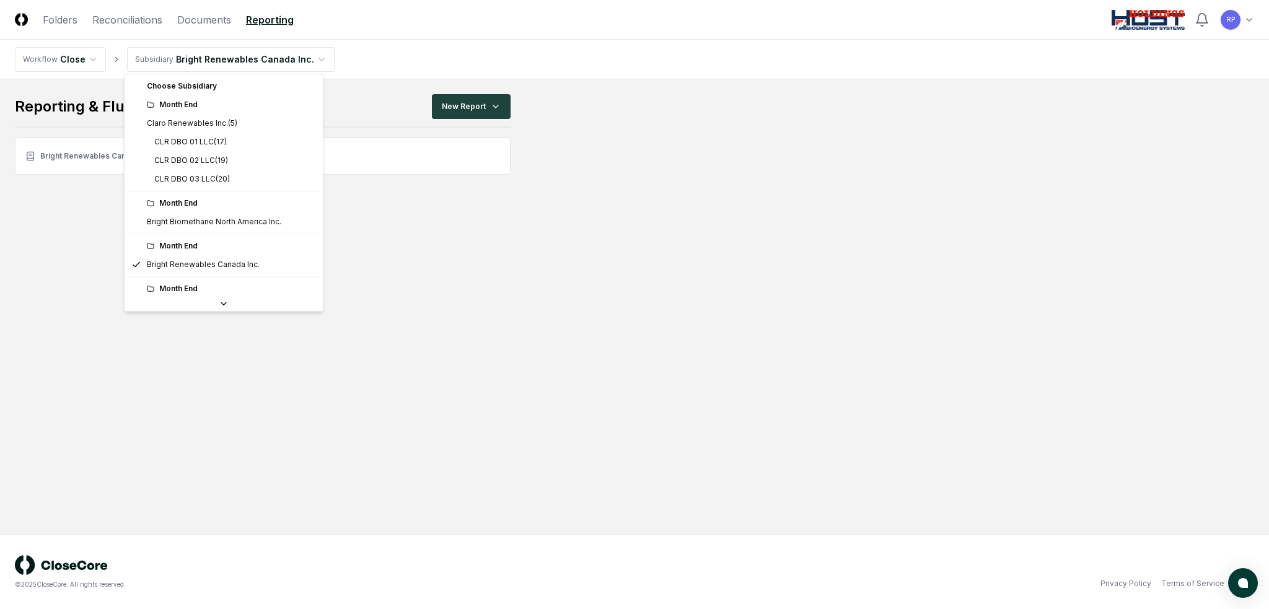
click at [278, 63] on html "CloseCore Folders Reconciliations Documents Reporting Toggle navigation menu RP…" at bounding box center [634, 304] width 1269 height 609
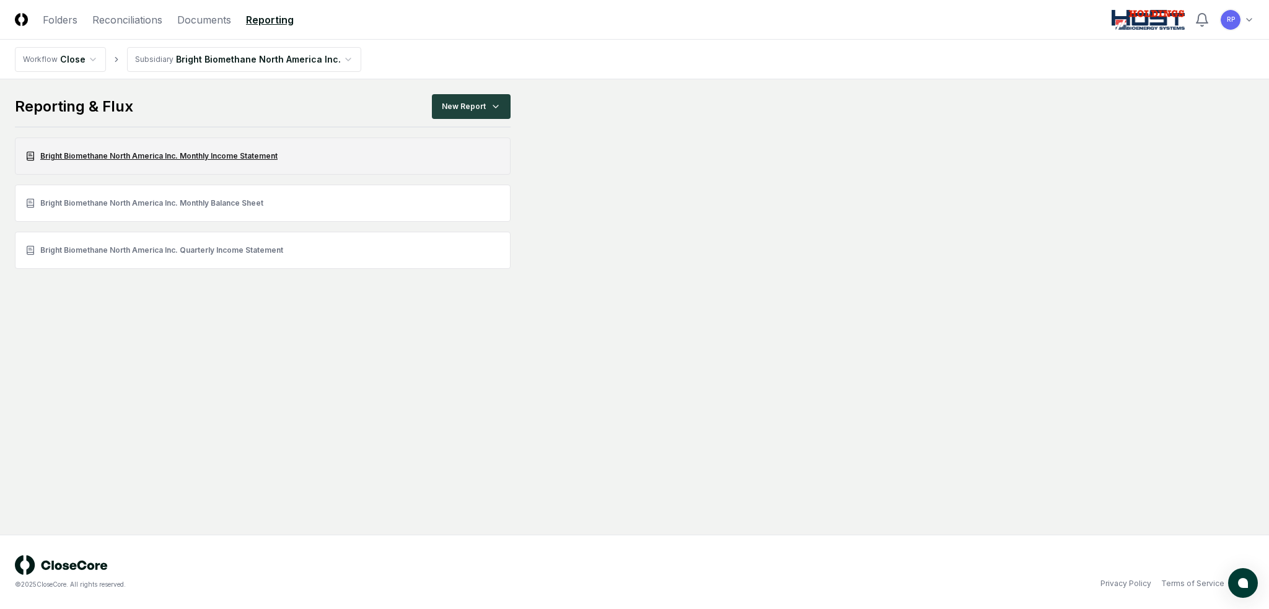
click at [253, 155] on link "Bright Biomethane North America Inc. Monthly Income Statement" at bounding box center [263, 156] width 496 height 37
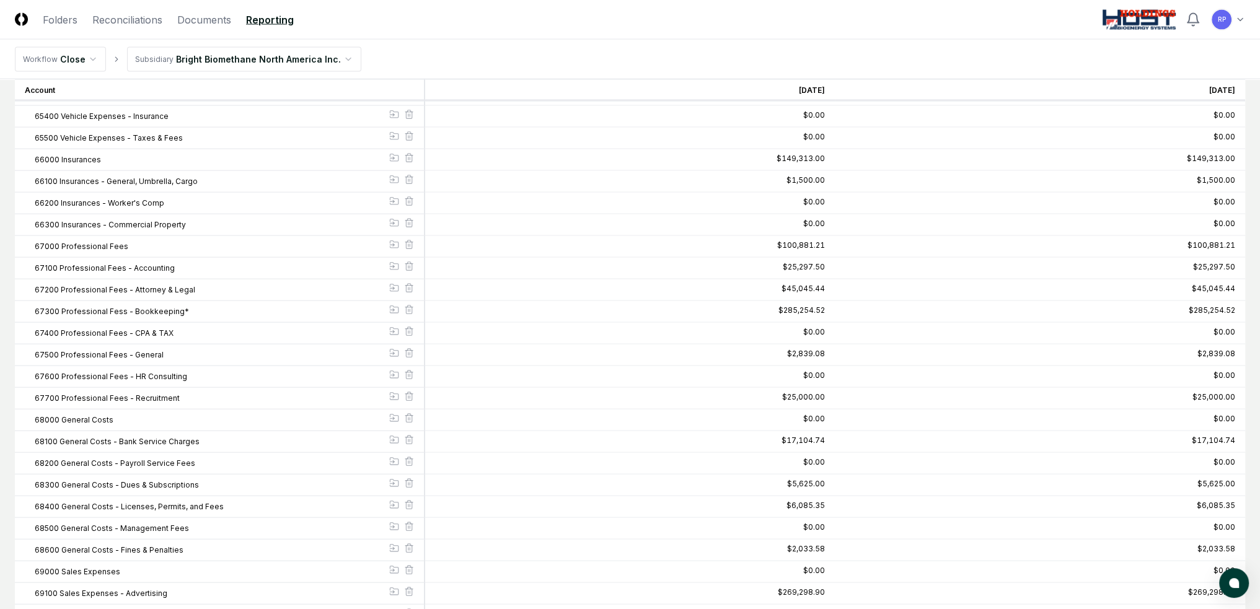
scroll to position [3594, 0]
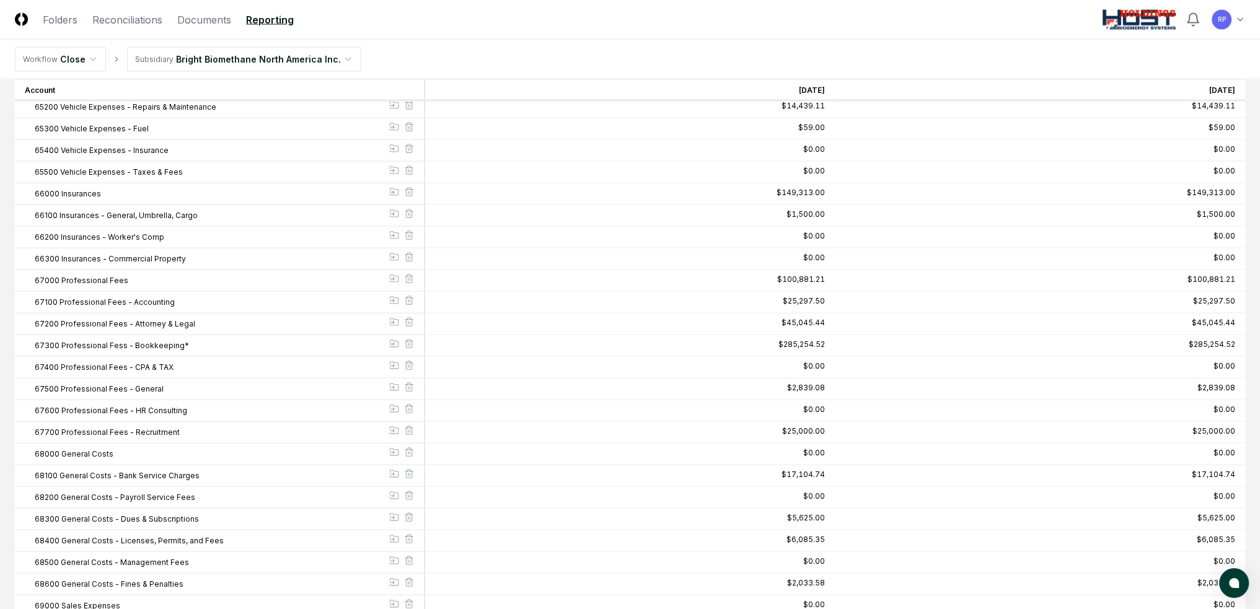
click at [964, 314] on div "$45,045.44" at bounding box center [1040, 325] width 410 height 22
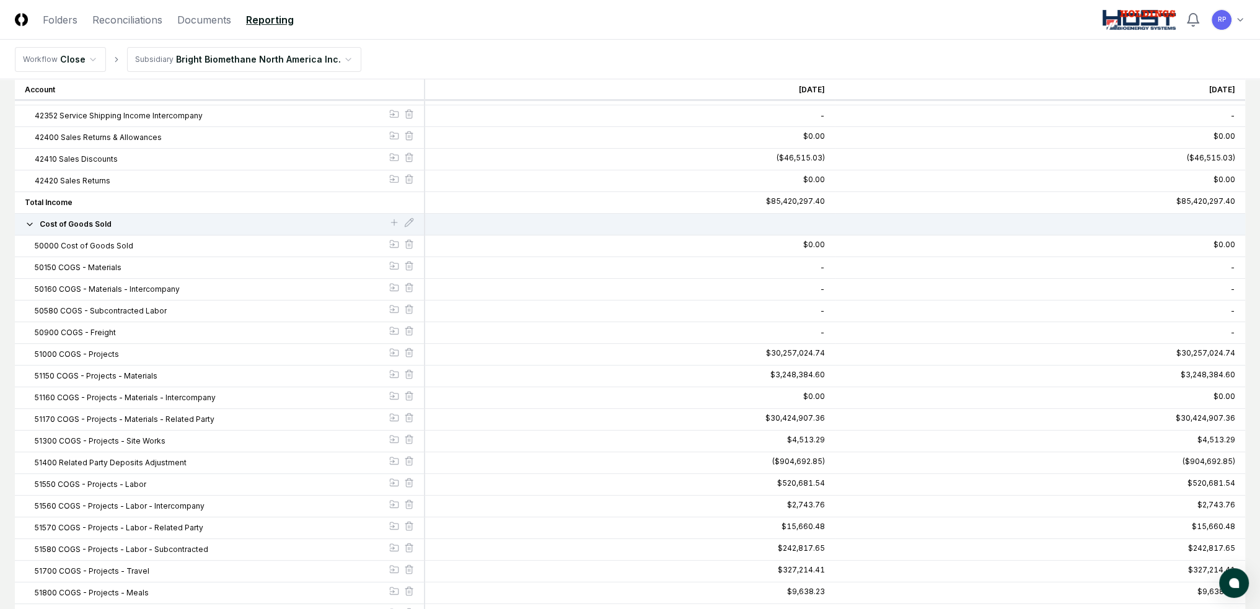
scroll to position [0, 0]
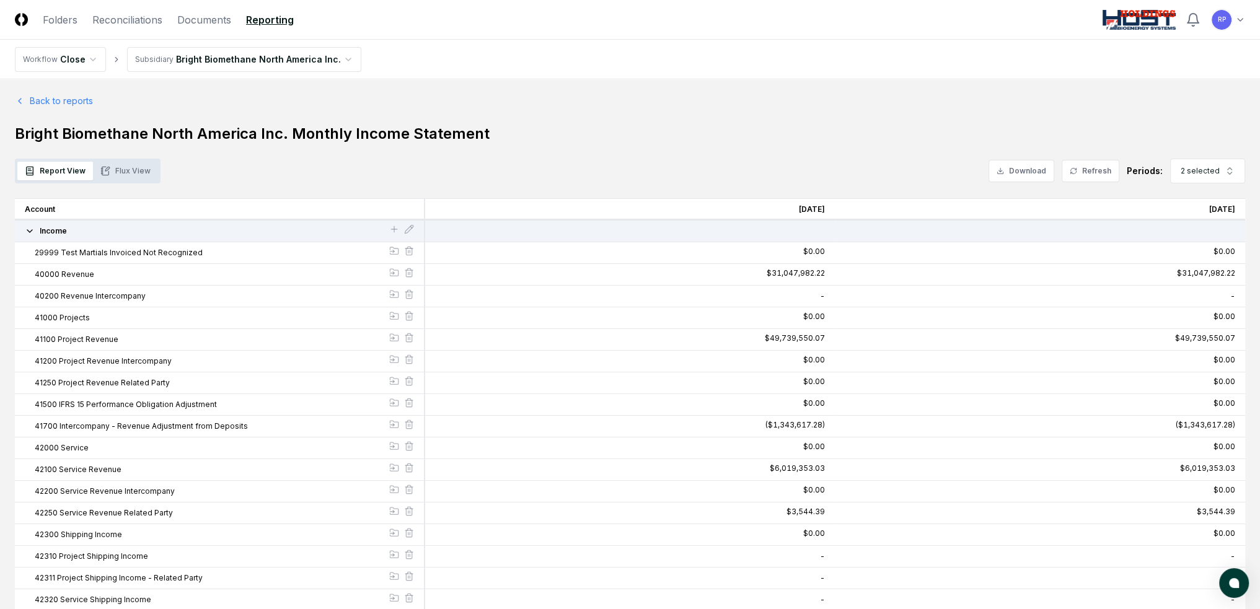
click at [117, 173] on button "Flux View" at bounding box center [125, 171] width 65 height 19
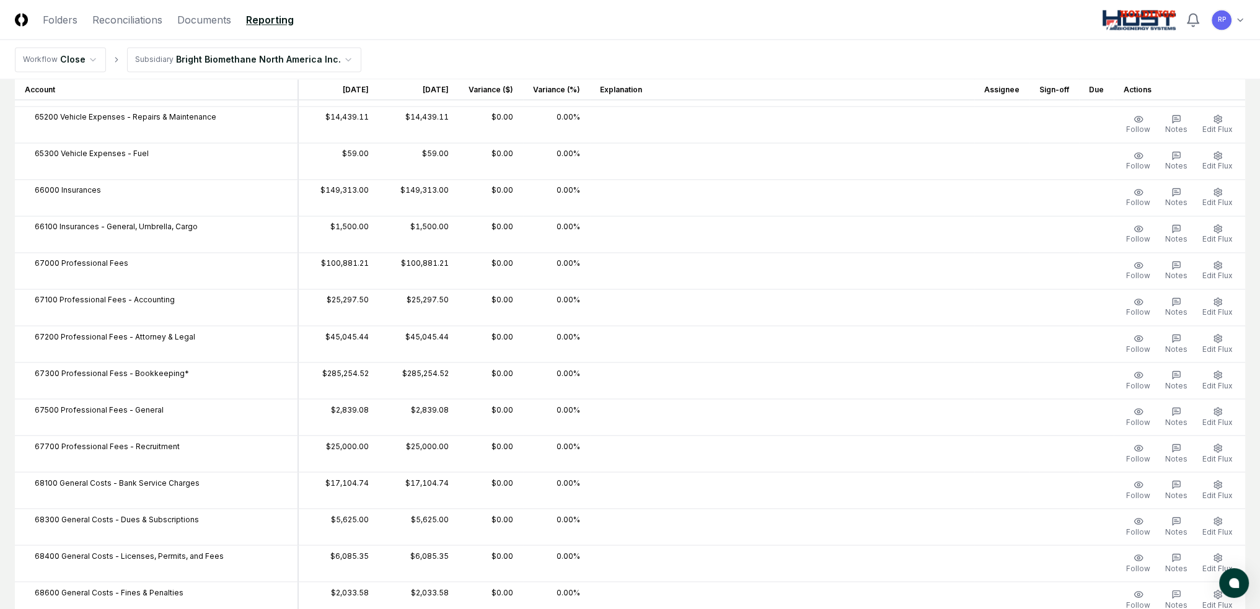
scroll to position [2830, 0]
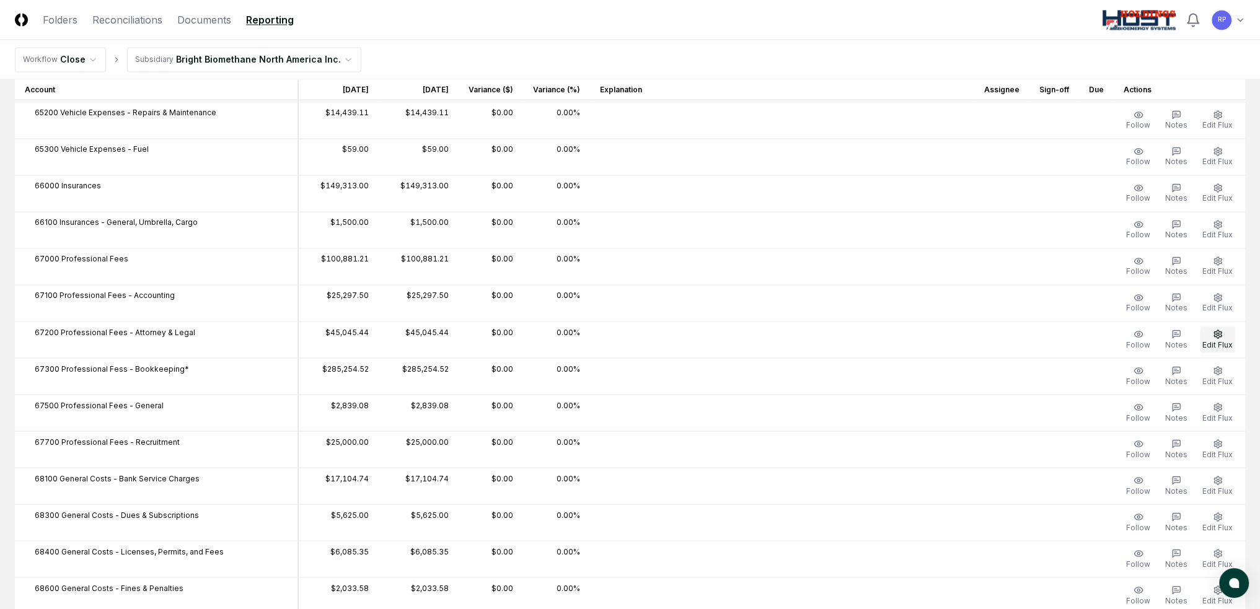
click at [1222, 340] on span "Edit Flux" at bounding box center [1217, 344] width 30 height 9
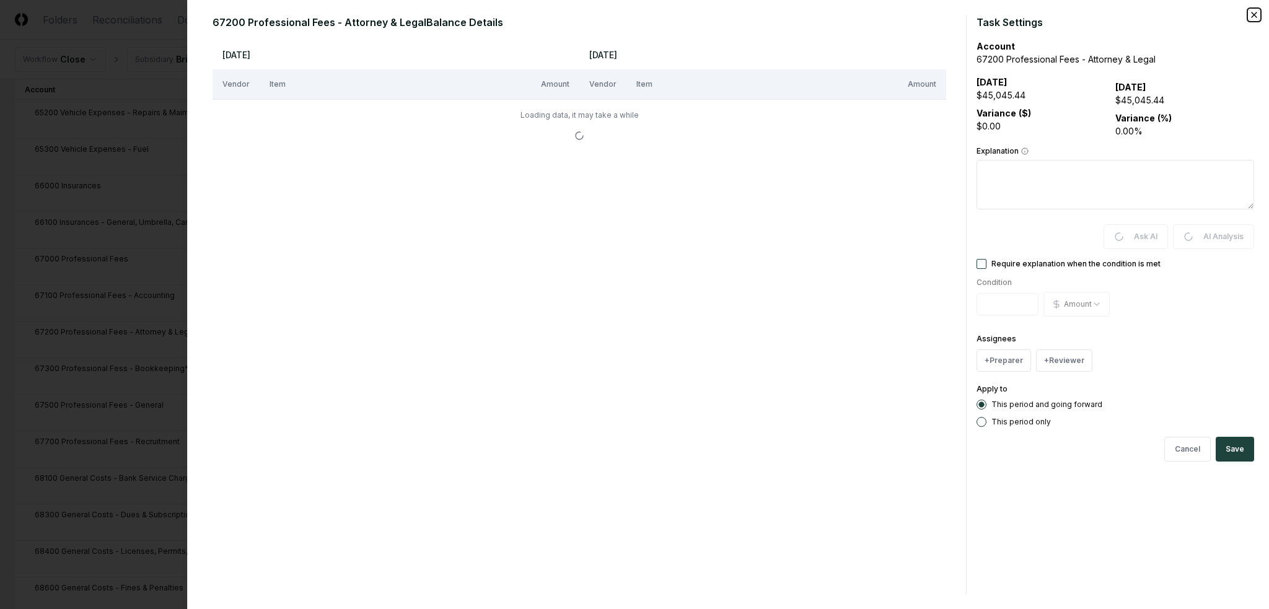
click at [1255, 14] on icon "button" at bounding box center [1254, 15] width 10 height 10
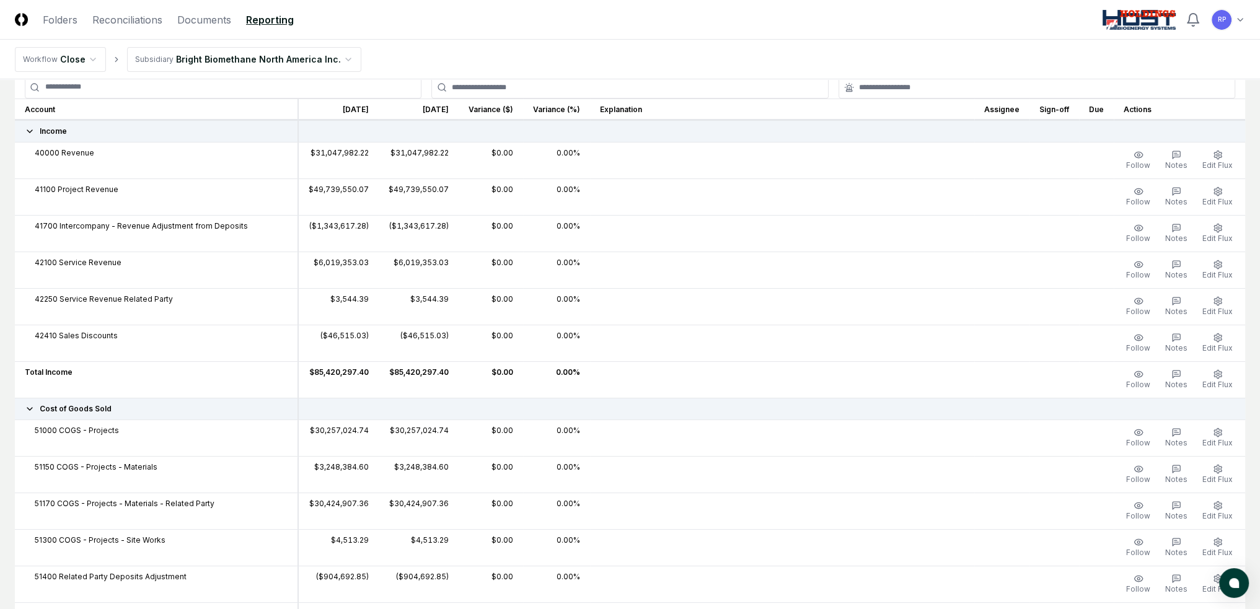
scroll to position [0, 0]
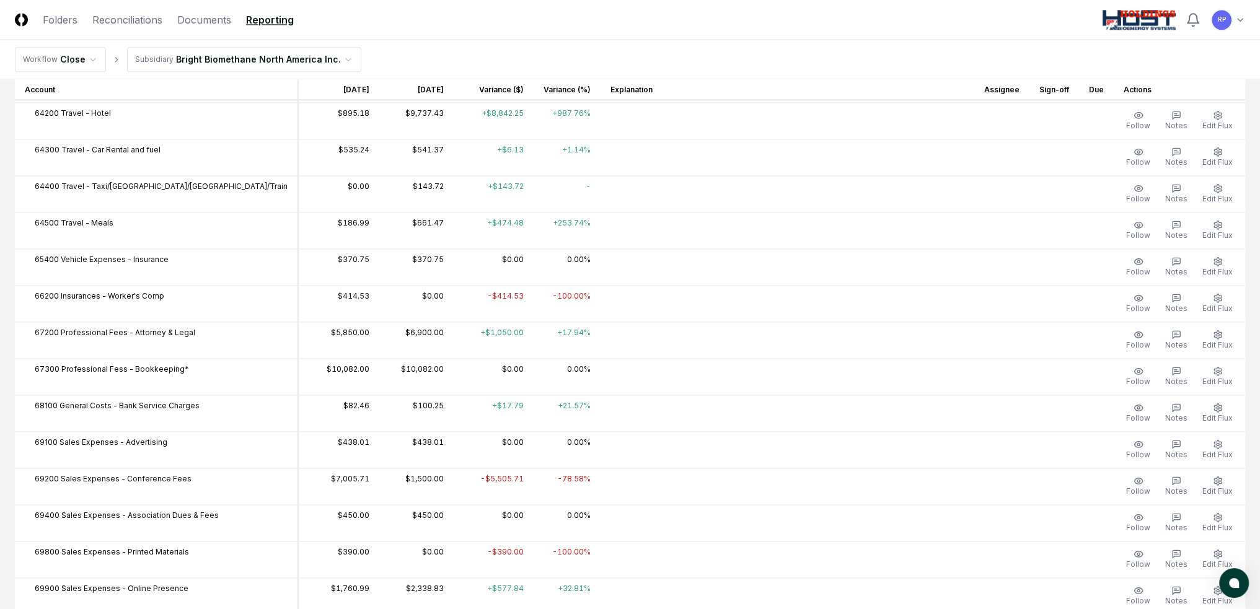
scroll to position [2208, 0]
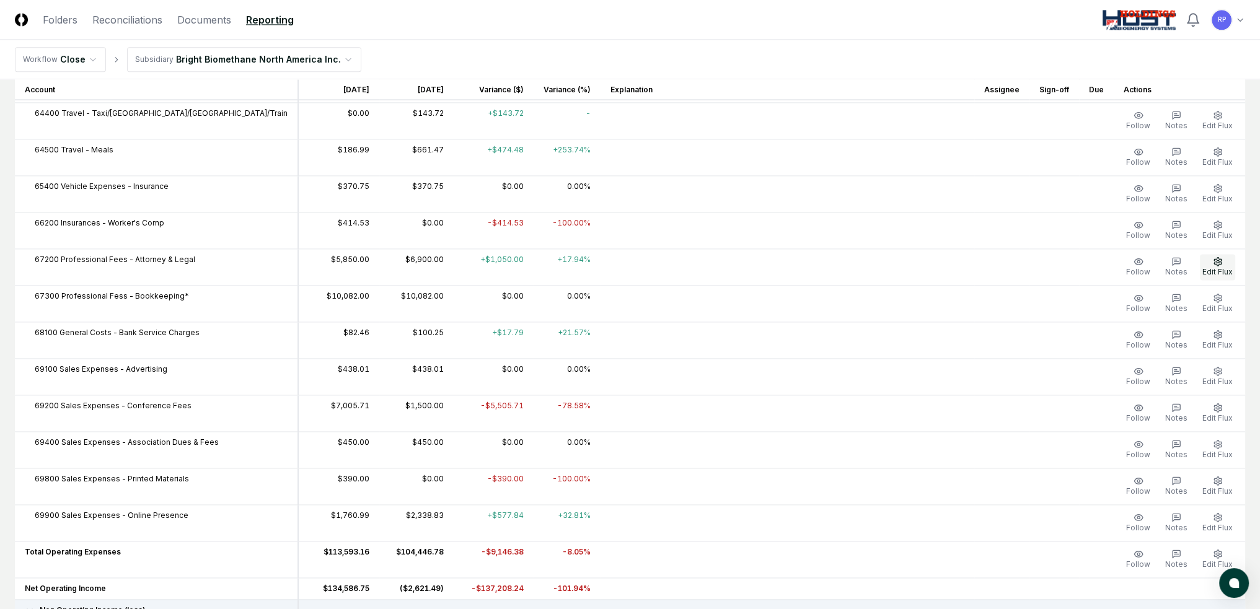
click at [1220, 257] on icon "button" at bounding box center [1216, 261] width 7 height 8
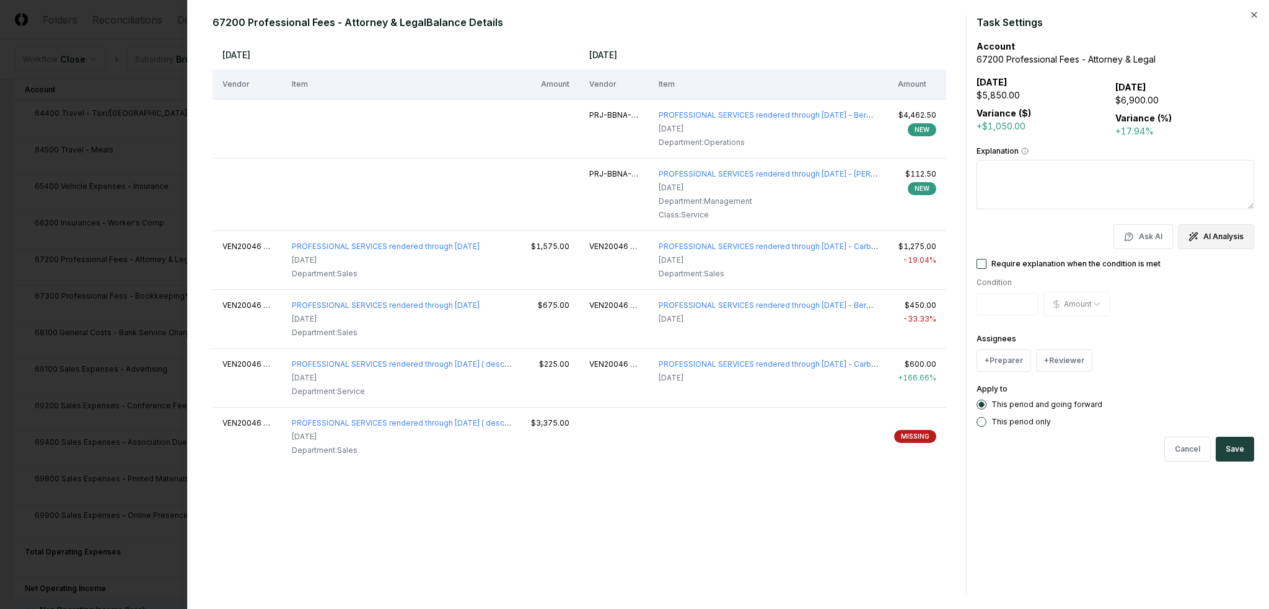
click at [1218, 236] on button "AI Analysis" at bounding box center [1216, 236] width 76 height 25
type textarea "*"
type textarea "**********"
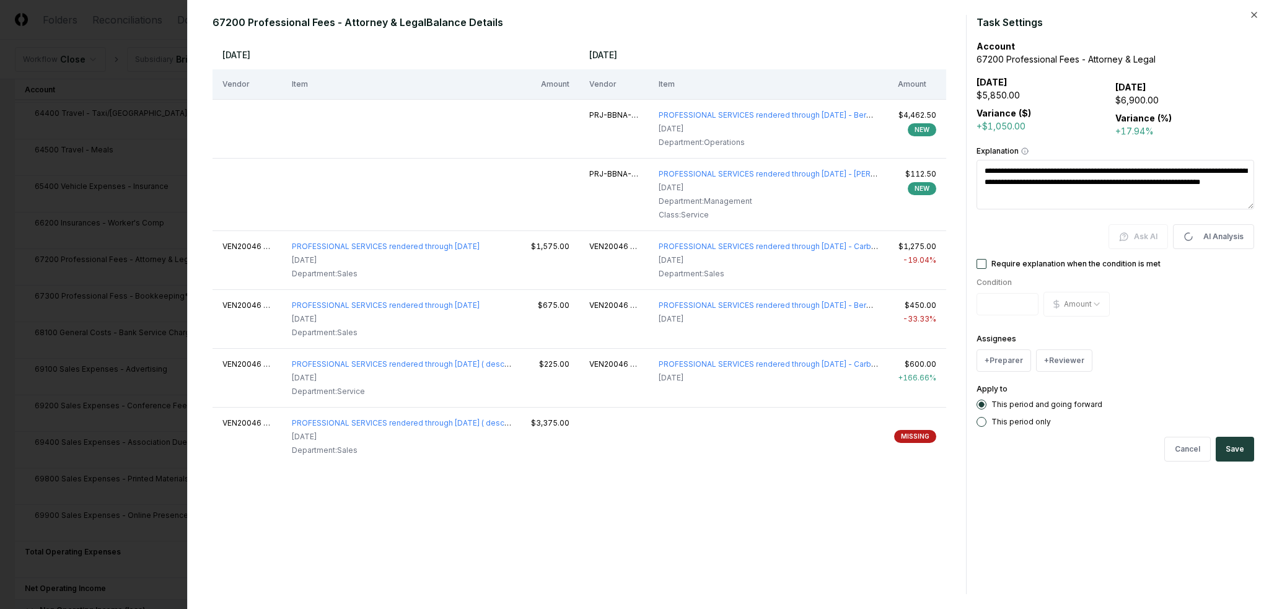
type textarea "*"
type textarea "**********"
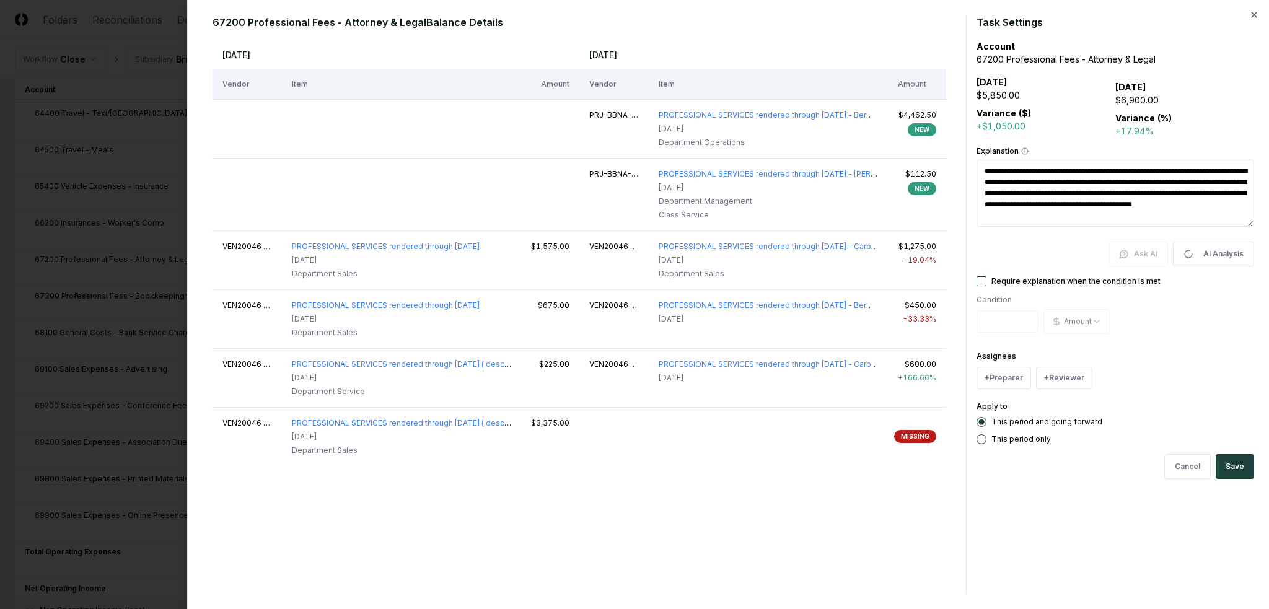
type textarea "*"
type textarea "**********"
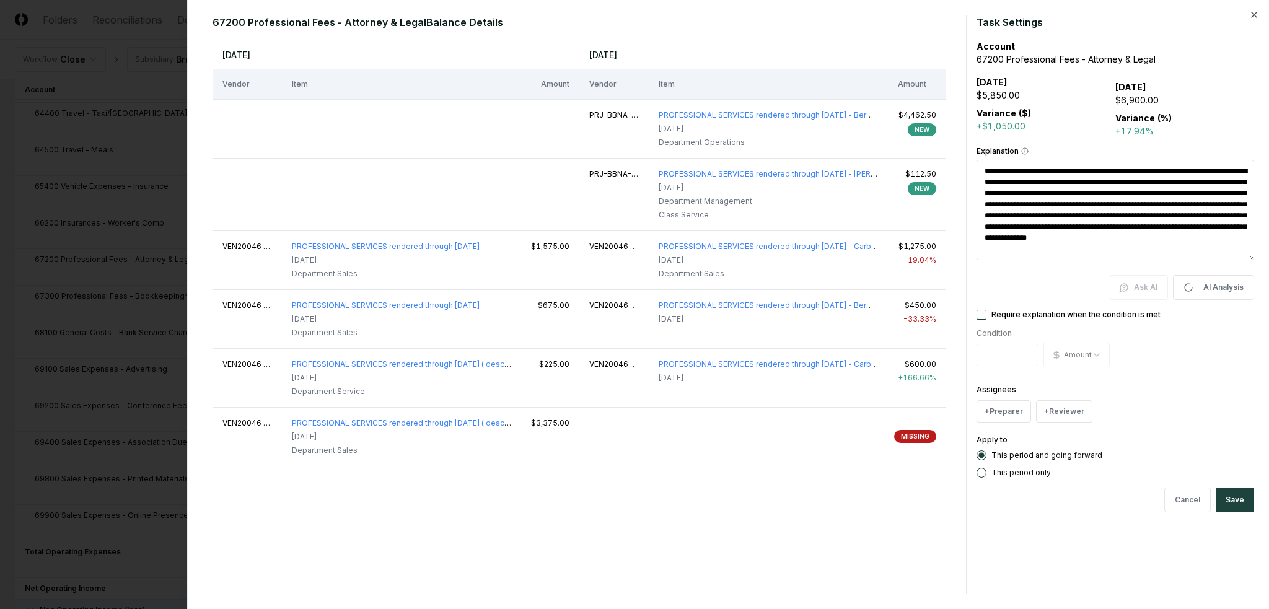
type textarea "*"
type textarea "**********"
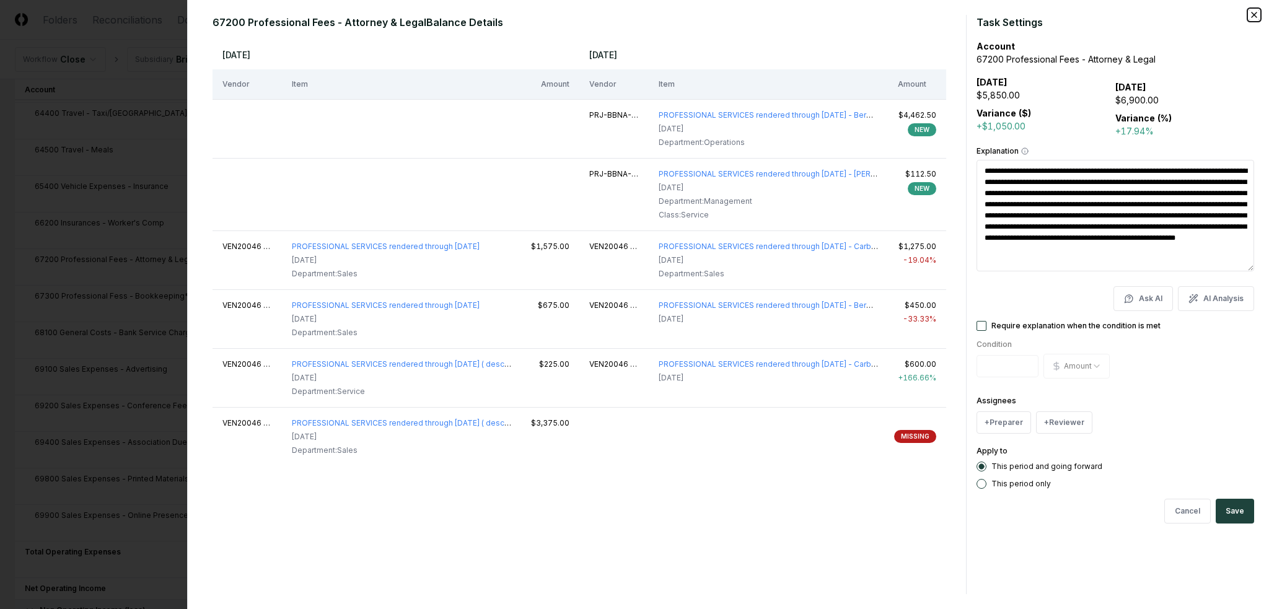
click at [1254, 16] on icon "button" at bounding box center [1254, 15] width 10 height 10
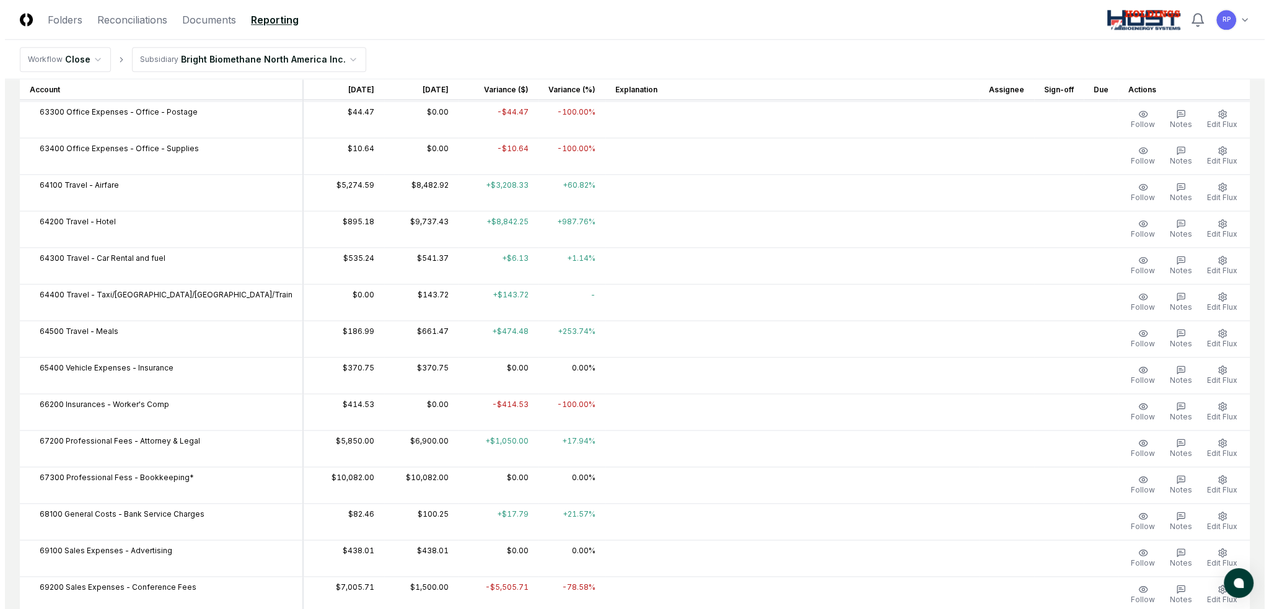
scroll to position [2022, 0]
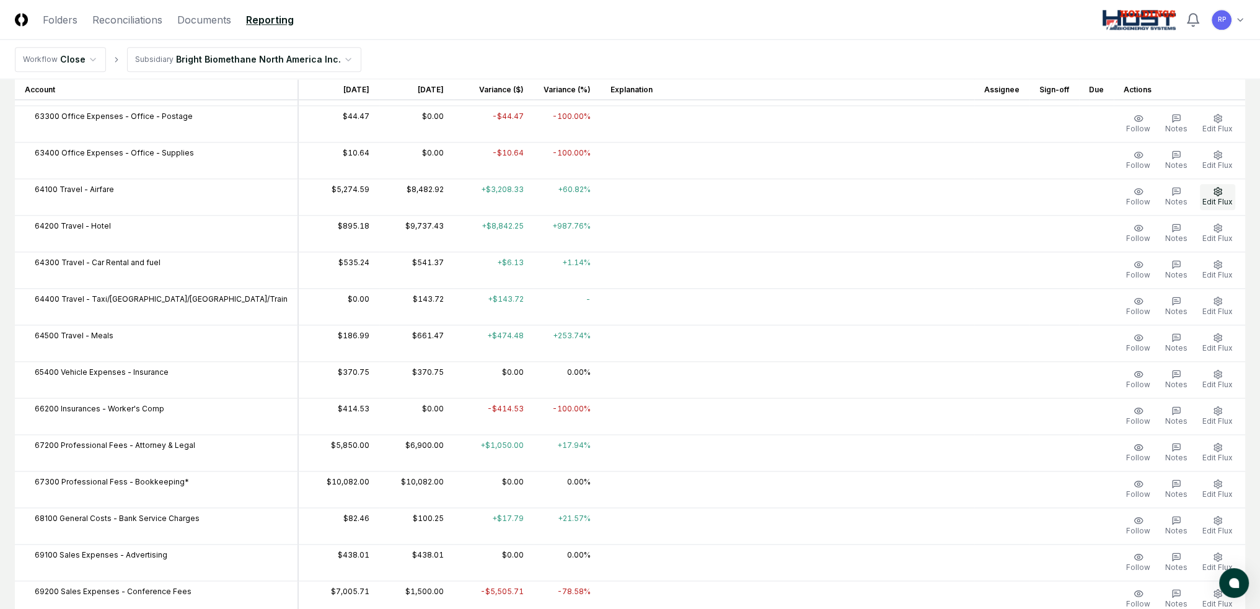
click at [1220, 187] on icon "button" at bounding box center [1216, 191] width 7 height 8
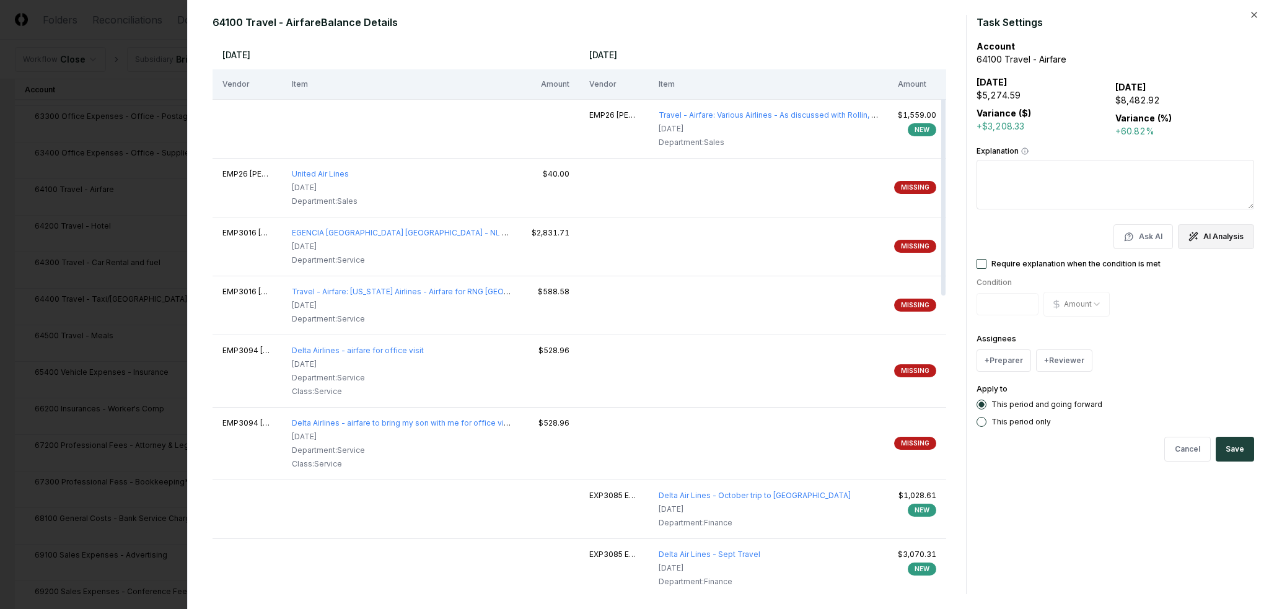
click at [1210, 246] on button "AI Analysis" at bounding box center [1216, 236] width 76 height 25
type textarea "*"
type textarea "**********"
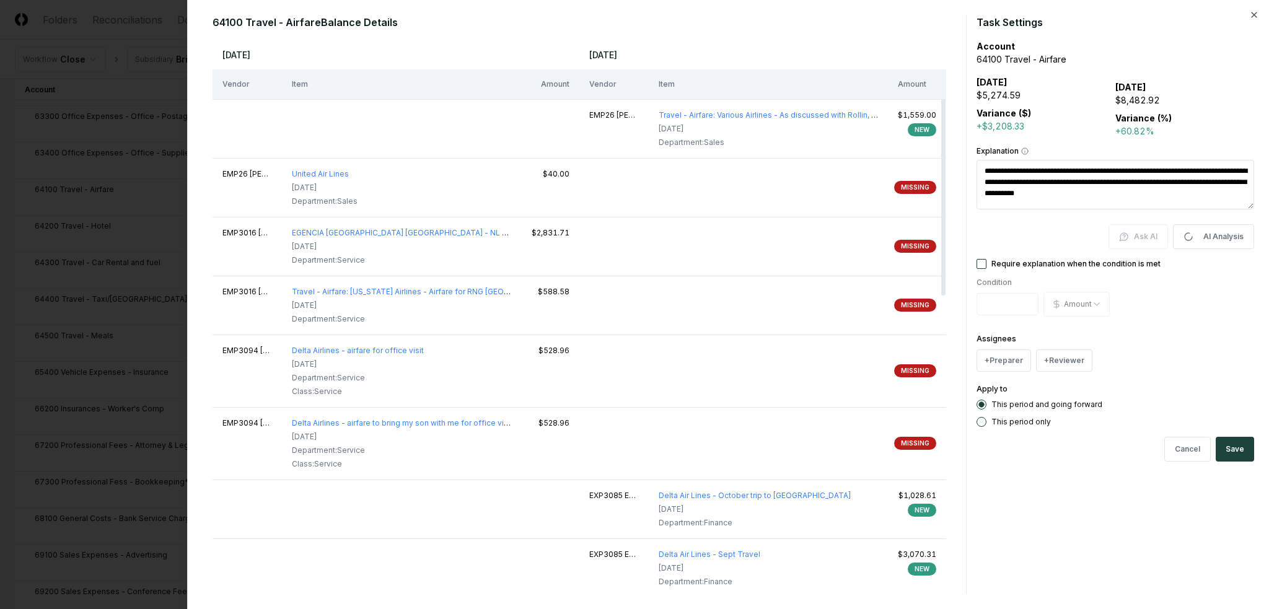
type textarea "*"
type textarea "**********"
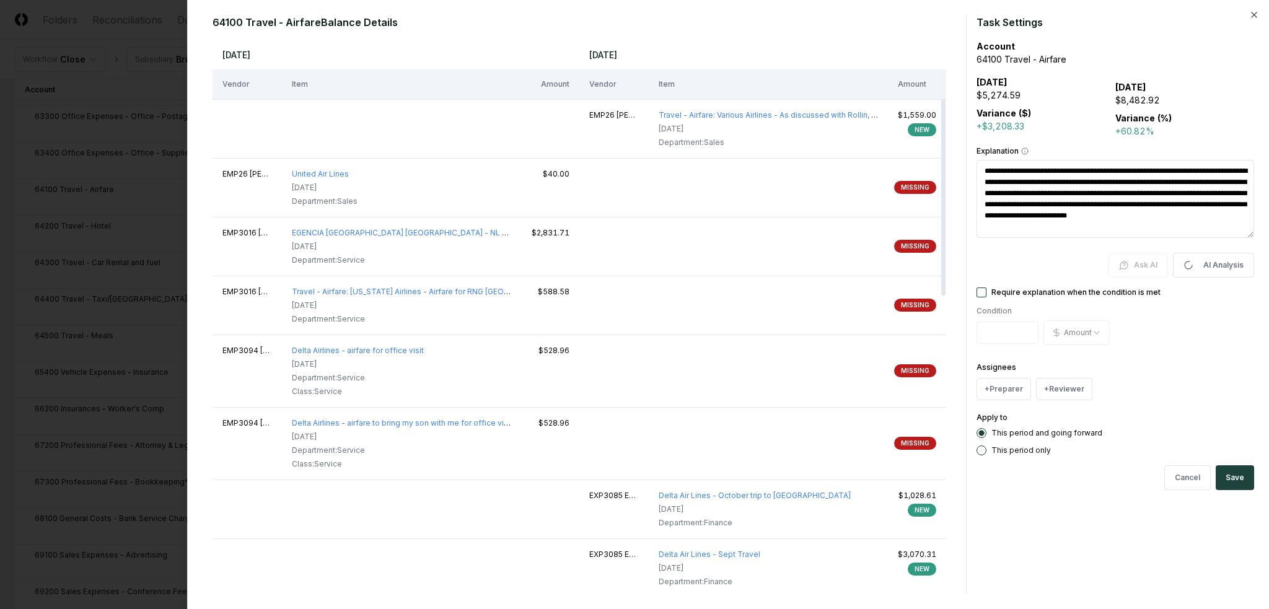
type textarea "*"
type textarea "**********"
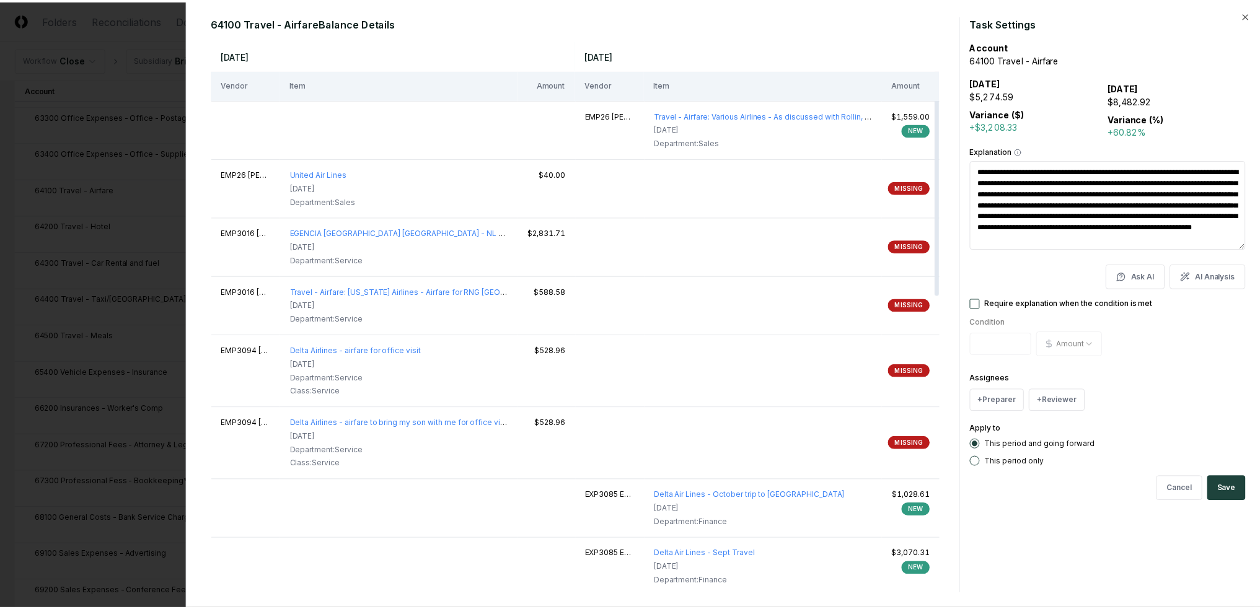
scroll to position [11, 0]
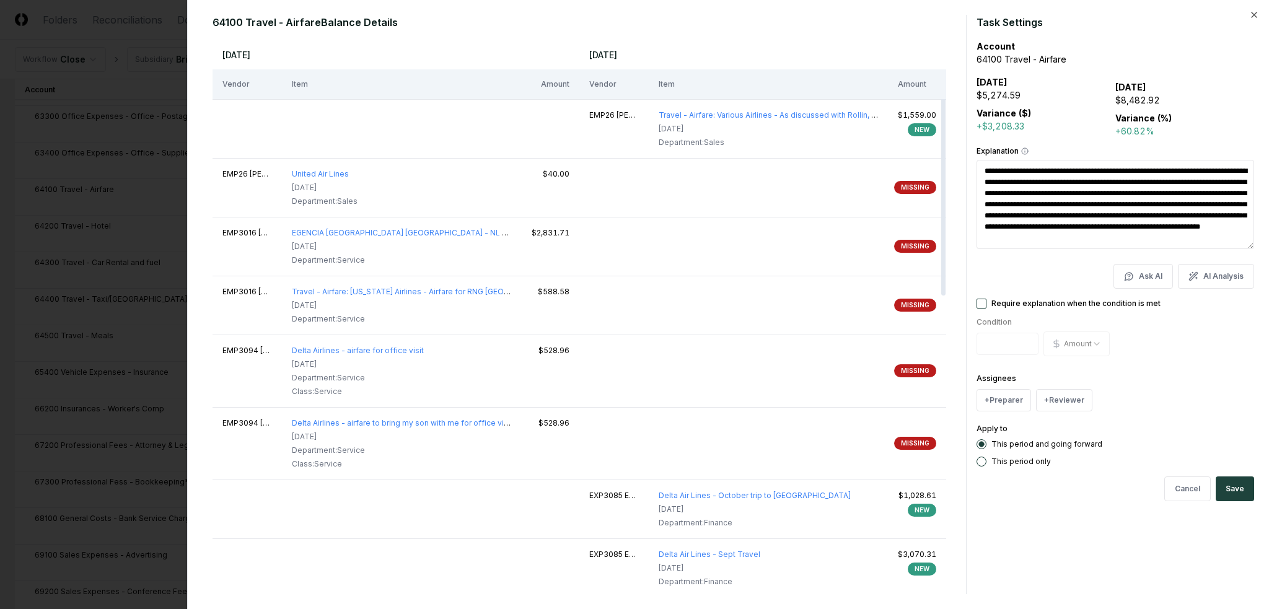
click at [167, 121] on div at bounding box center [634, 304] width 1269 height 609
type textarea "*"
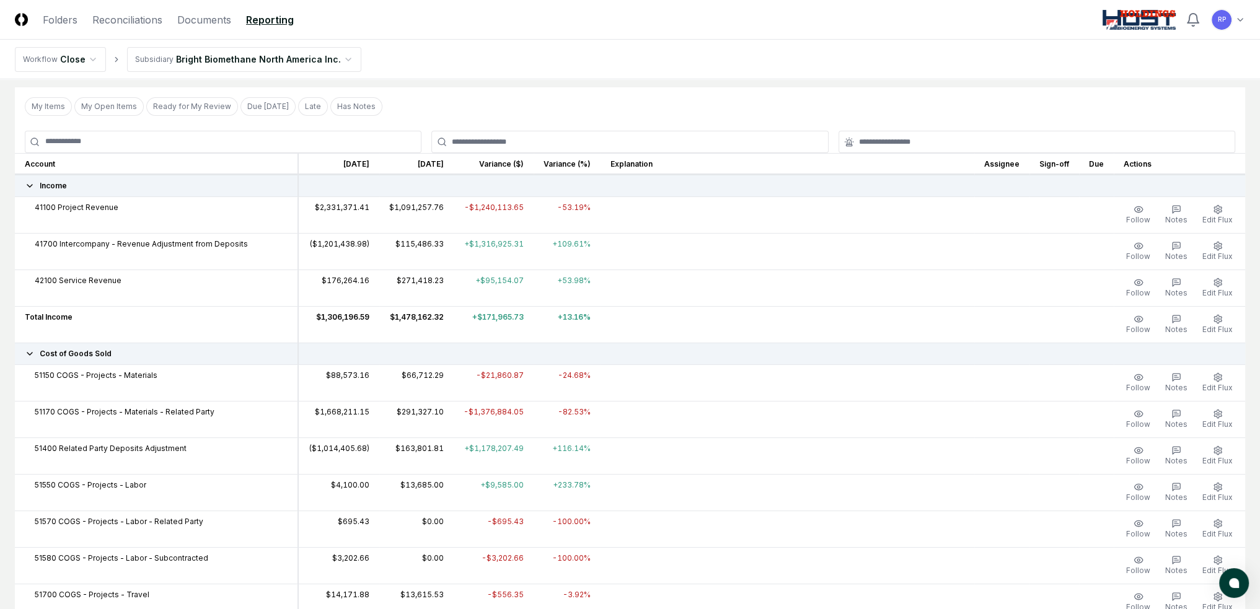
scroll to position [0, 0]
